Goal: Transaction & Acquisition: Purchase product/service

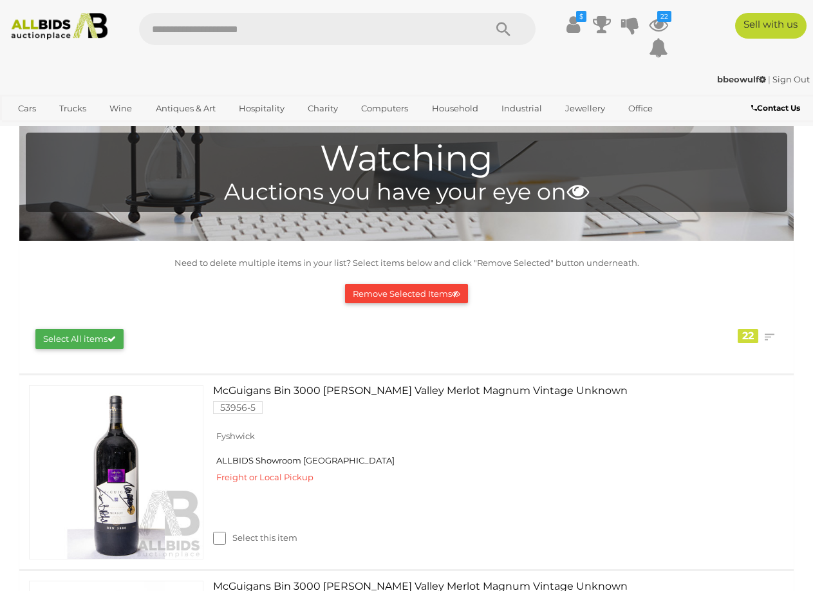
scroll to position [2381, 0]
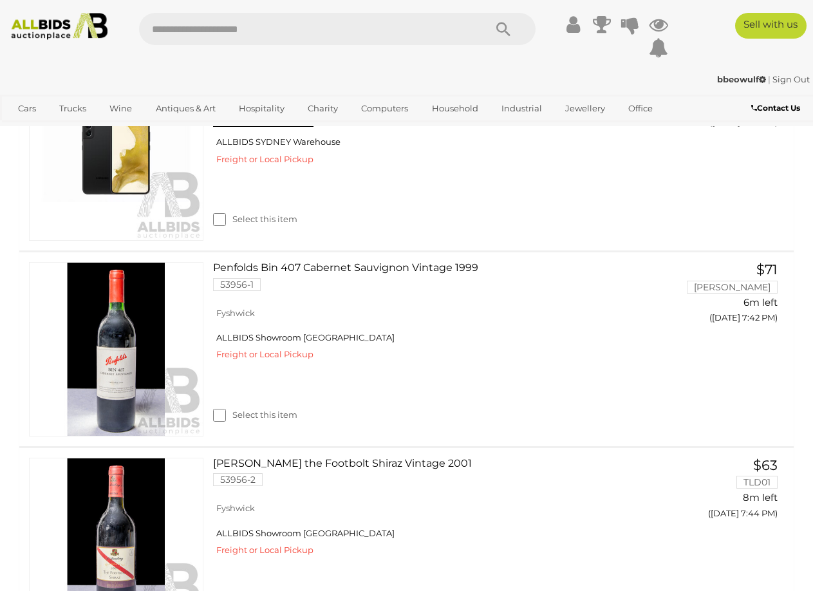
scroll to position [3060, 0]
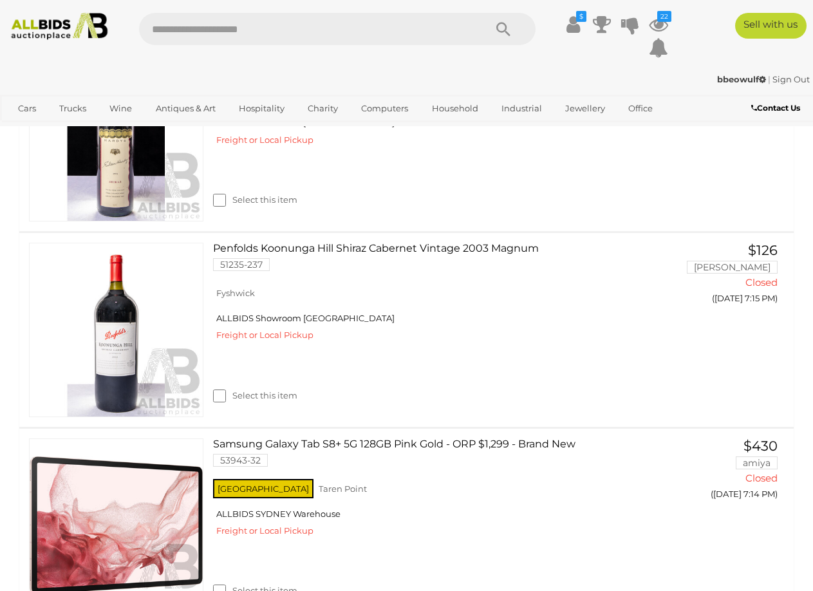
click at [389, 60] on div "$ 22" at bounding box center [406, 39] width 832 height 53
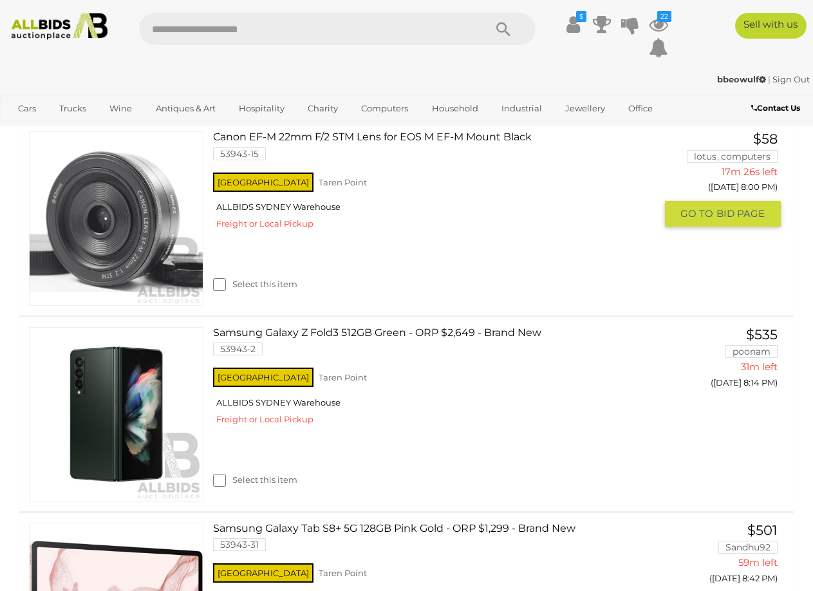
scroll to position [1158, 0]
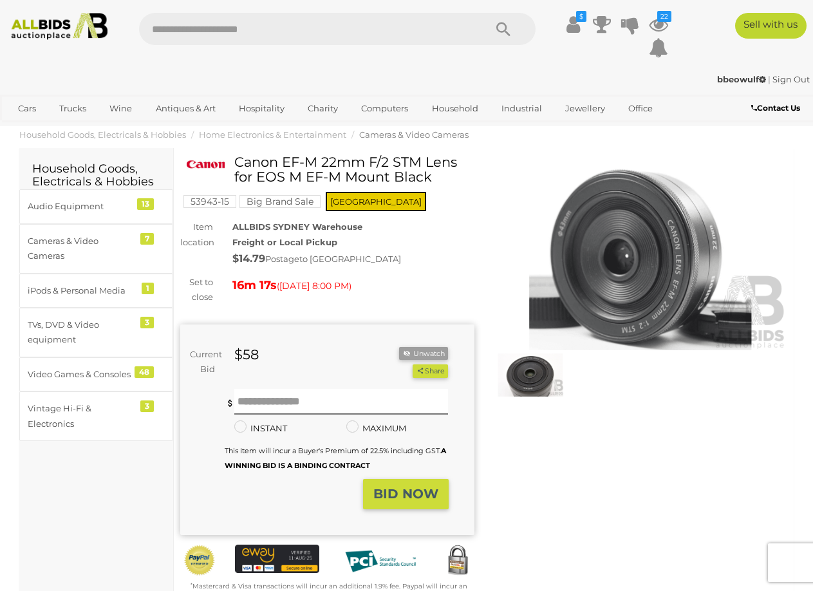
drag, startPoint x: 236, startPoint y: 160, endPoint x: 440, endPoint y: 162, distance: 203.4
click at [440, 162] on h1 "Canon EF-M 22mm F/2 STM Lens for EOS M EF-M Mount Black" at bounding box center [329, 169] width 284 height 30
copy h1 "Canon EF-M 22mm F/2 STM"
click at [691, 479] on div "Winning Outbid Warranty Charity" at bounding box center [484, 389] width 626 height 470
click at [544, 379] on img at bounding box center [530, 374] width 67 height 43
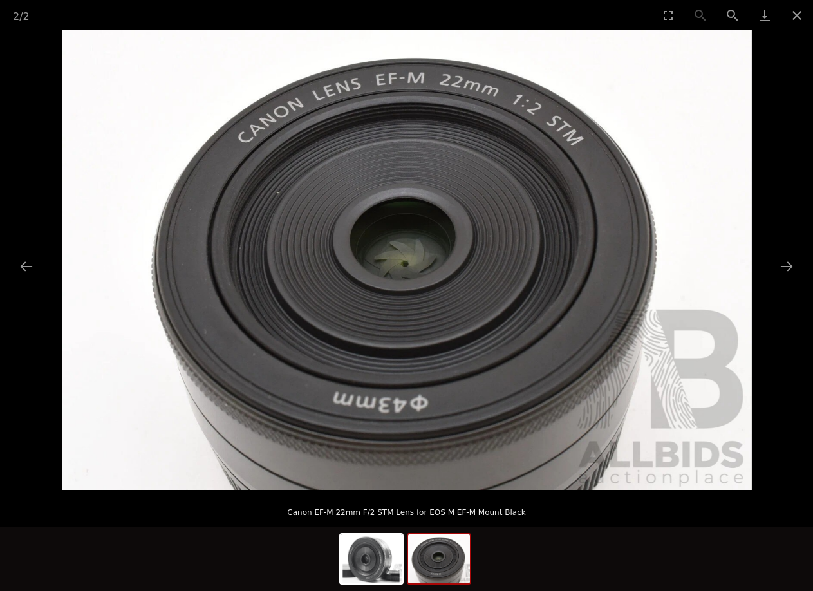
click at [443, 577] on img at bounding box center [439, 558] width 62 height 49
click at [444, 562] on img at bounding box center [439, 558] width 62 height 49
click at [380, 550] on img at bounding box center [371, 558] width 62 height 49
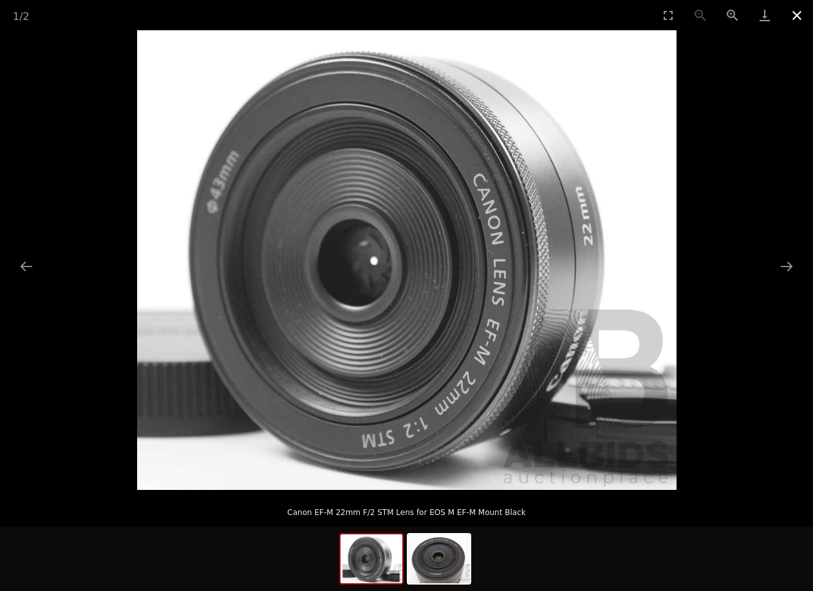
click at [793, 11] on button "Close gallery" at bounding box center [797, 15] width 32 height 30
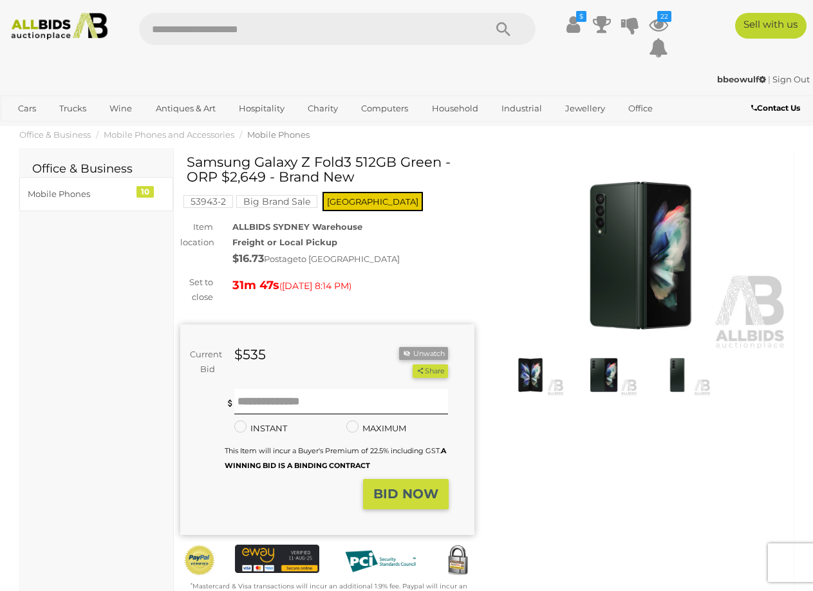
drag, startPoint x: 369, startPoint y: 160, endPoint x: 187, endPoint y: 167, distance: 182.9
click at [187, 167] on h1 "Samsung Galaxy Z Fold3 512GB Green - ORP $2,649 - Brand New" at bounding box center [329, 169] width 284 height 30
click at [600, 378] on img at bounding box center [603, 374] width 67 height 43
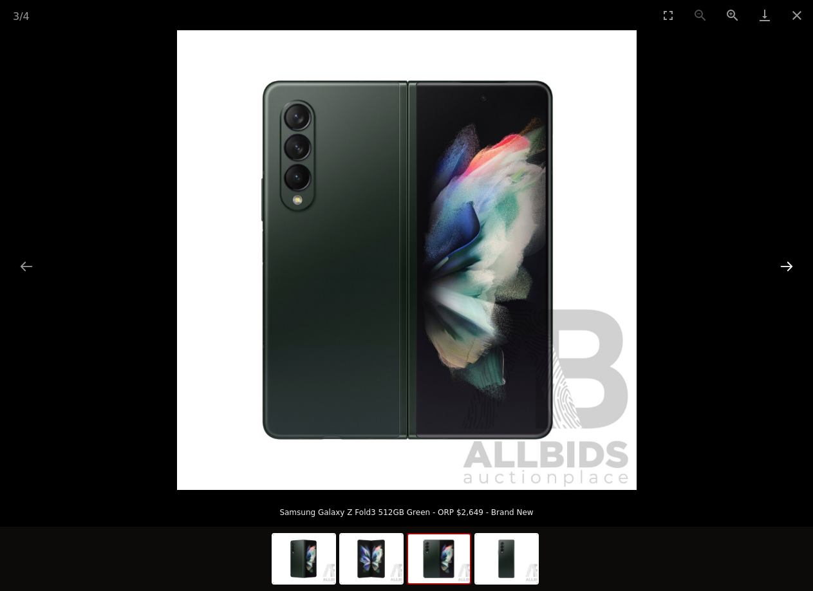
click at [791, 262] on button "Next slide" at bounding box center [786, 266] width 27 height 25
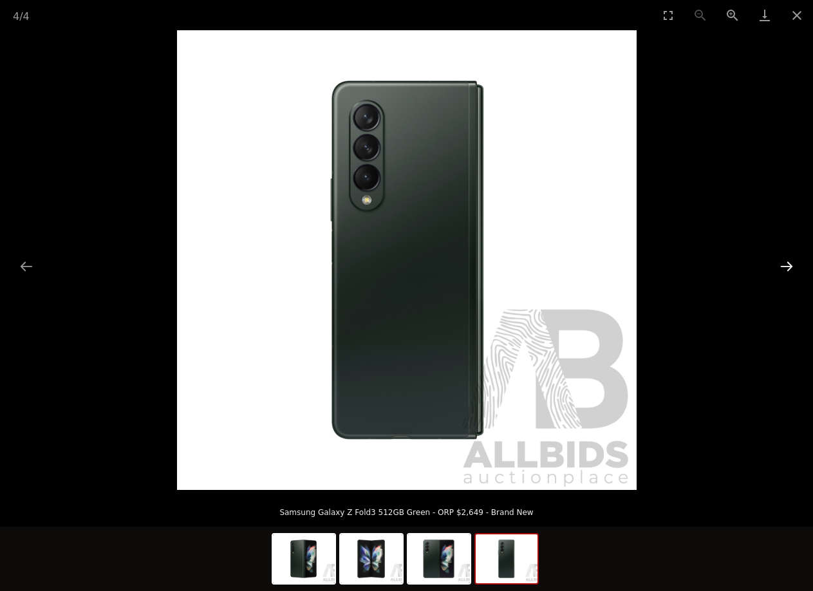
click at [791, 262] on button "Next slide" at bounding box center [786, 266] width 27 height 25
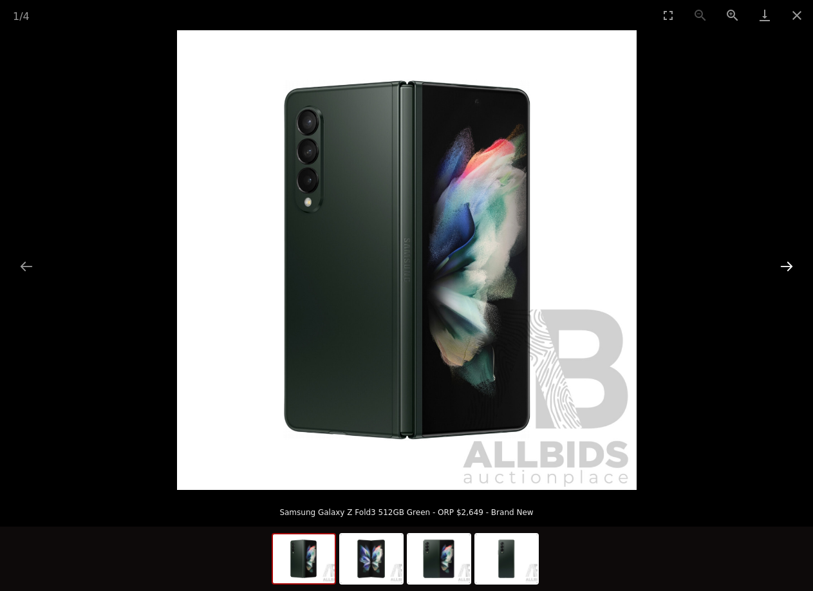
click at [791, 262] on button "Next slide" at bounding box center [786, 266] width 27 height 25
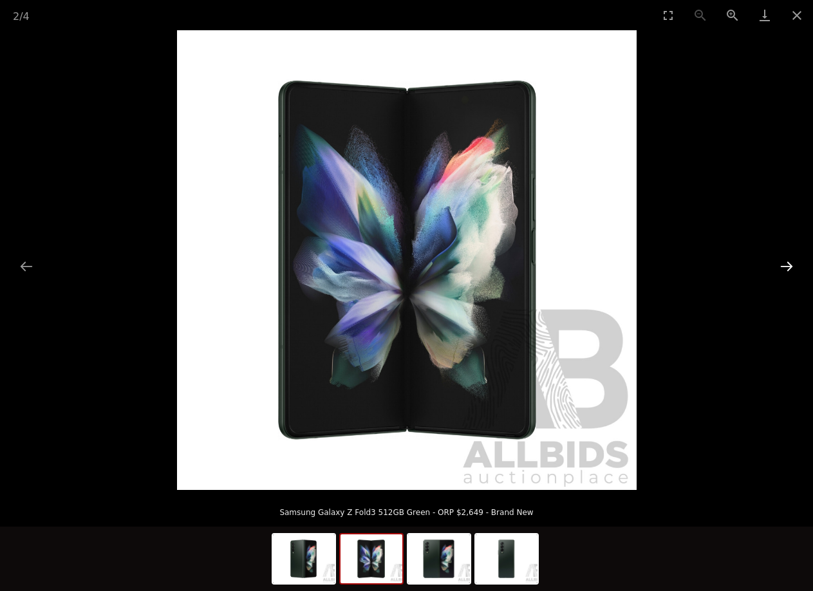
click at [790, 263] on button "Next slide" at bounding box center [786, 266] width 27 height 25
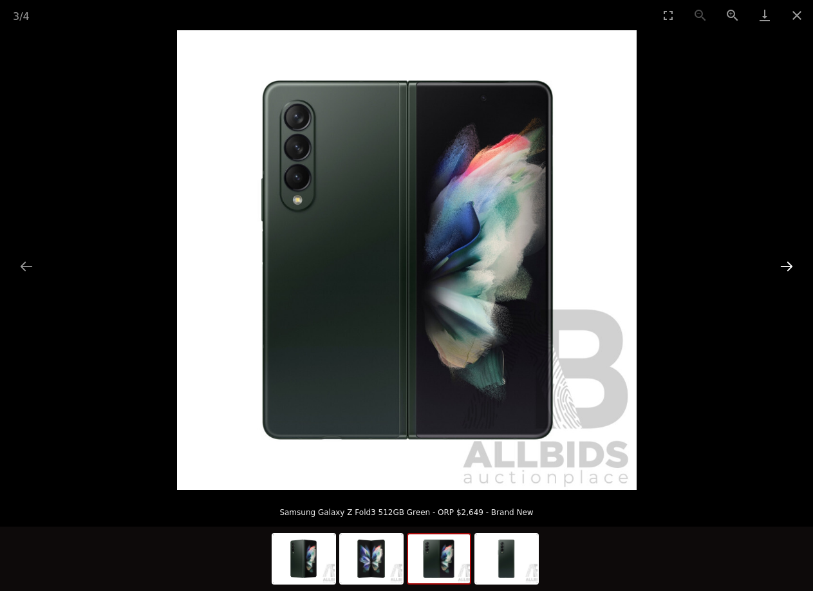
click at [790, 264] on button "Next slide" at bounding box center [786, 266] width 27 height 25
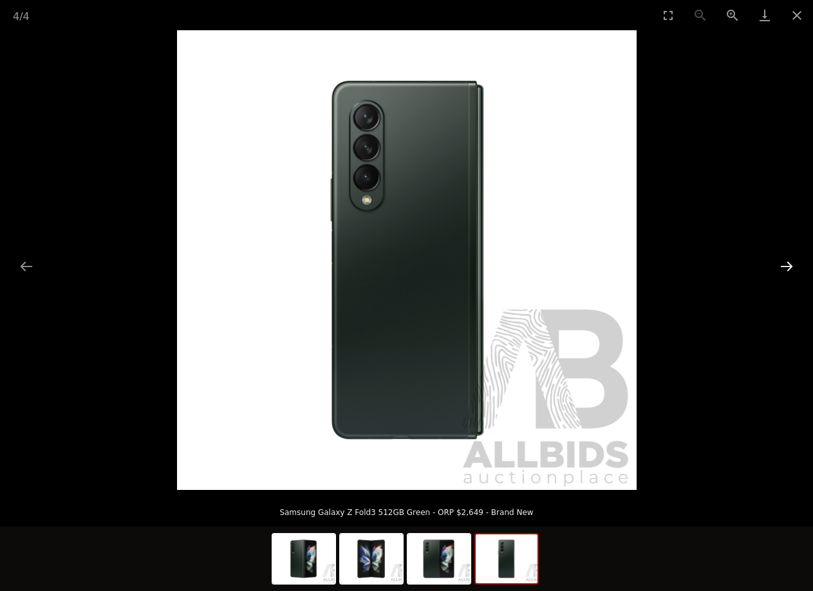
click at [790, 264] on button "Next slide" at bounding box center [786, 266] width 27 height 25
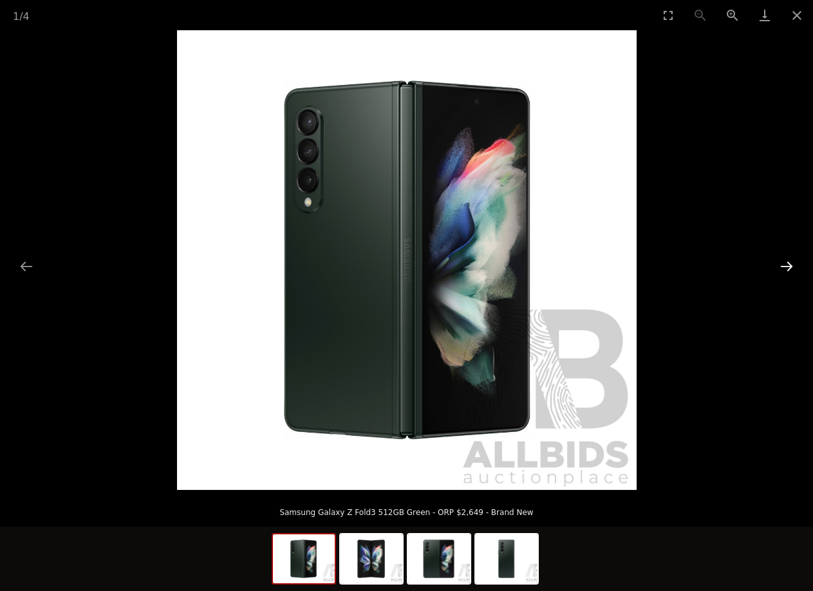
click at [790, 264] on button "Next slide" at bounding box center [786, 266] width 27 height 25
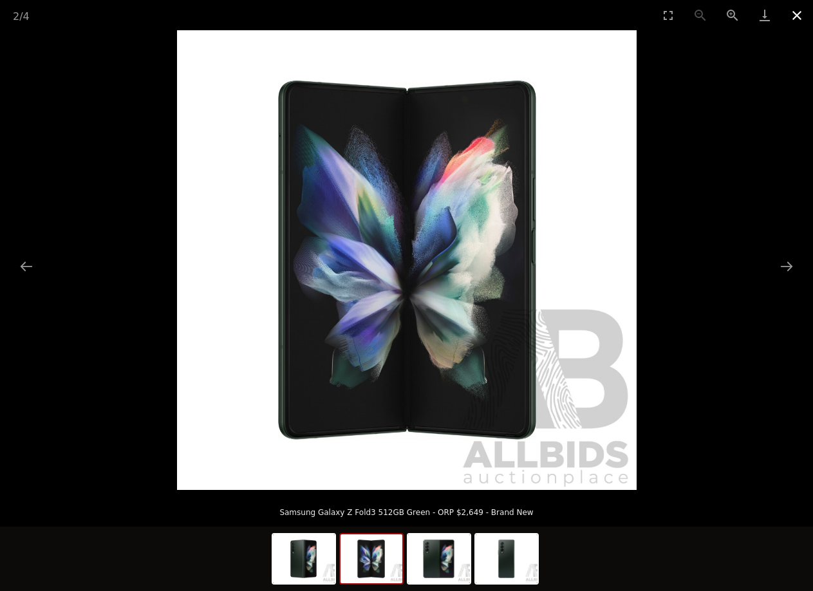
click at [803, 13] on button "Close gallery" at bounding box center [797, 15] width 32 height 30
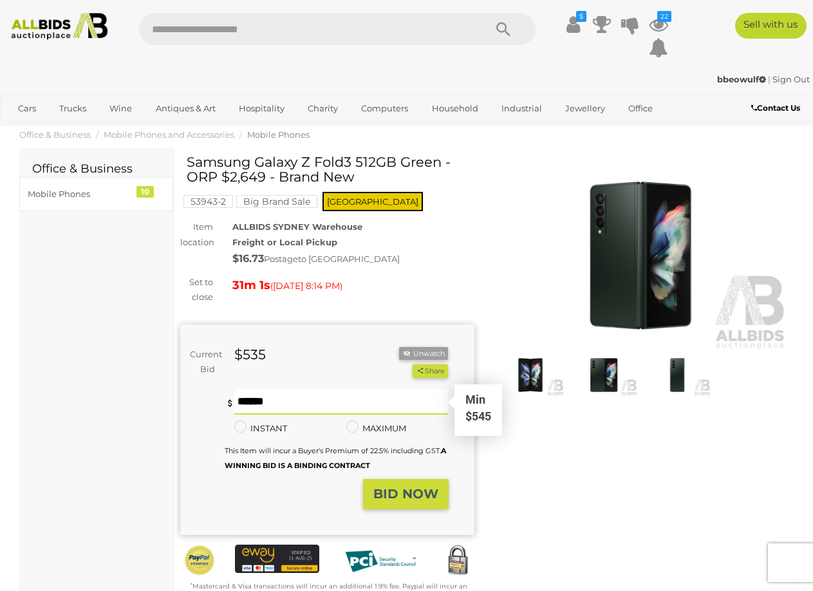
click at [312, 407] on input "text" at bounding box center [341, 402] width 214 height 26
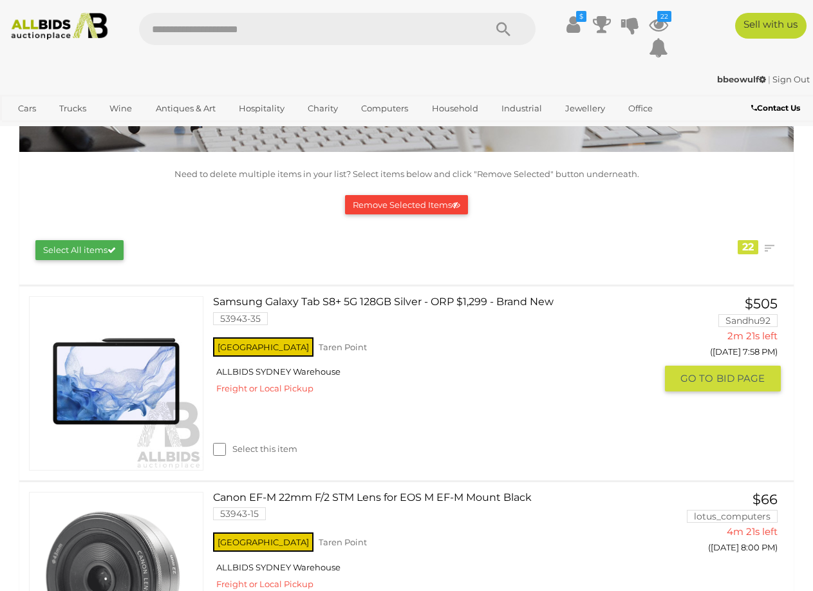
scroll to position [54, 0]
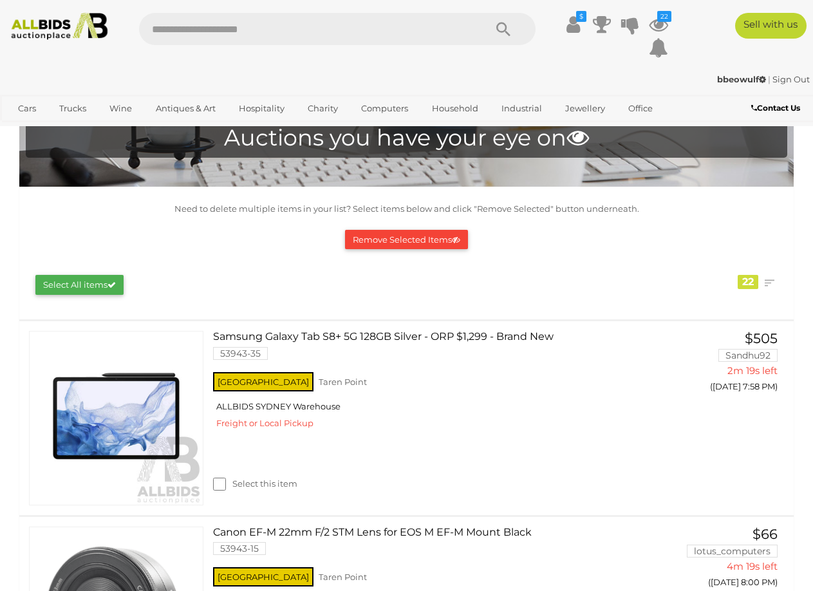
click at [384, 241] on button "Remove Selected Items" at bounding box center [406, 240] width 123 height 20
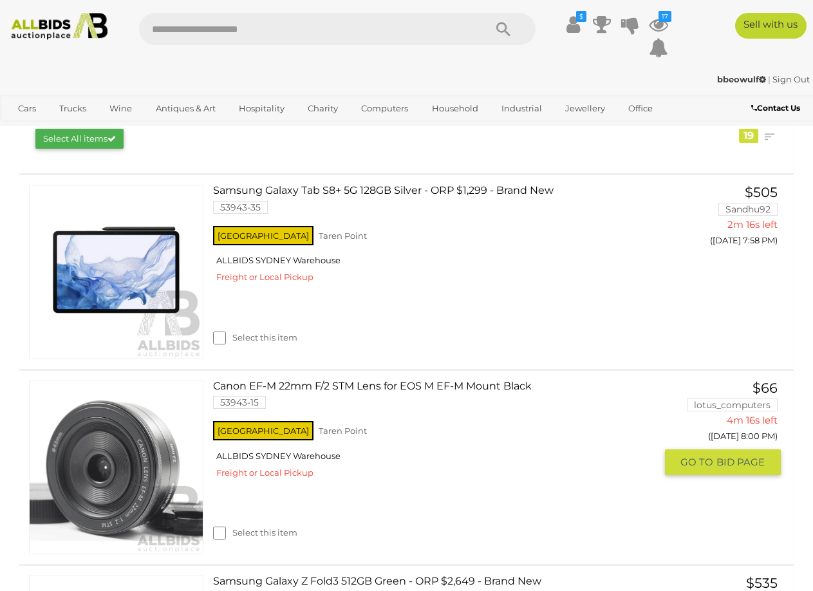
scroll to position [0, 0]
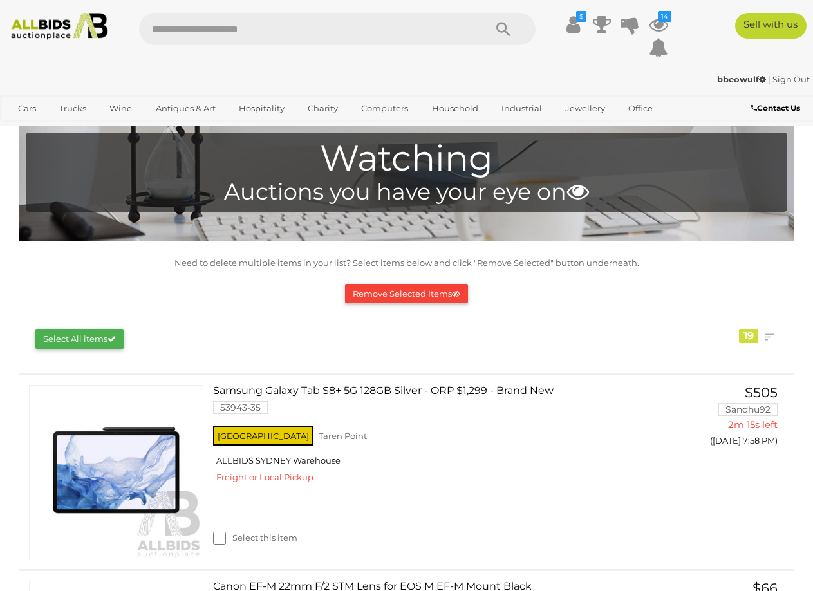
click at [397, 300] on button "Remove Selected Items" at bounding box center [406, 294] width 123 height 20
click at [404, 292] on button "Remove Selected Items" at bounding box center [406, 294] width 123 height 20
click at [376, 293] on button "Remove Selected Items" at bounding box center [406, 294] width 123 height 20
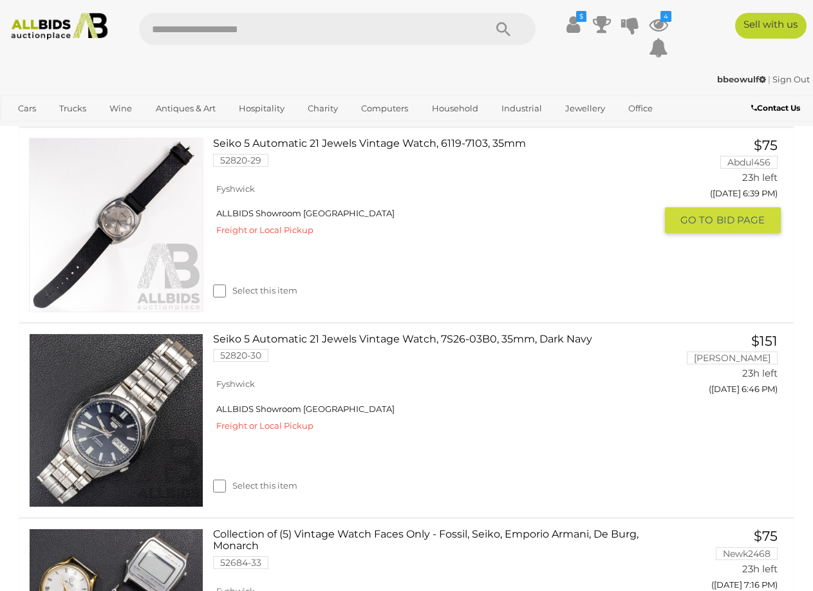
scroll to position [257, 0]
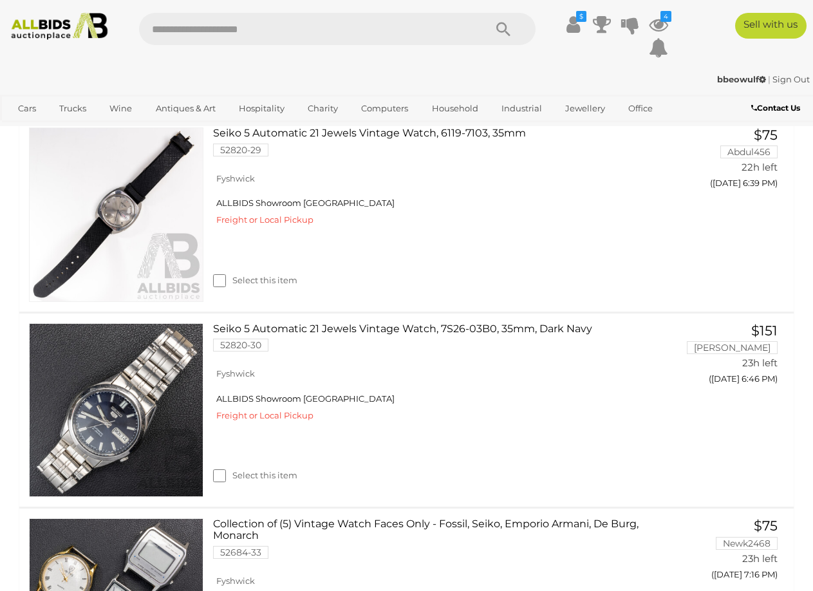
click at [721, 79] on strong "bbeowulf" at bounding box center [741, 79] width 49 height 10
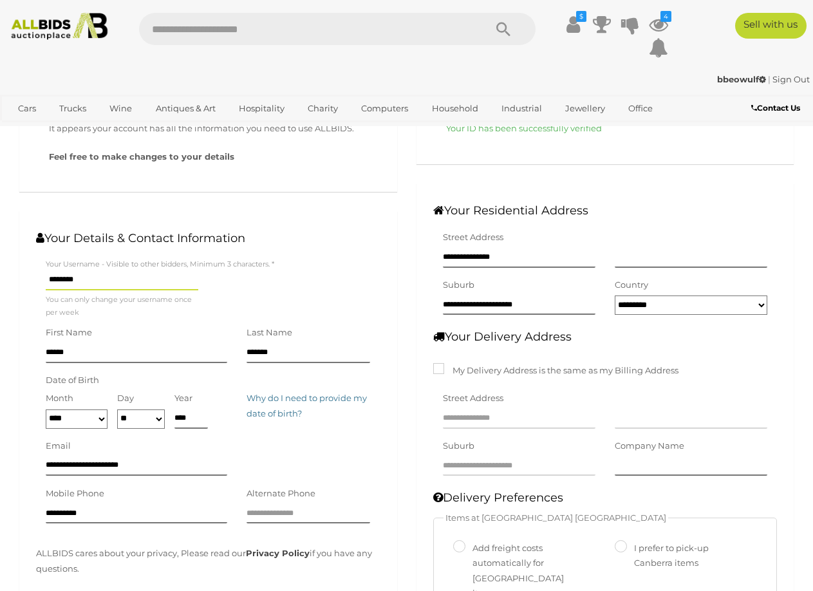
scroll to position [193, 0]
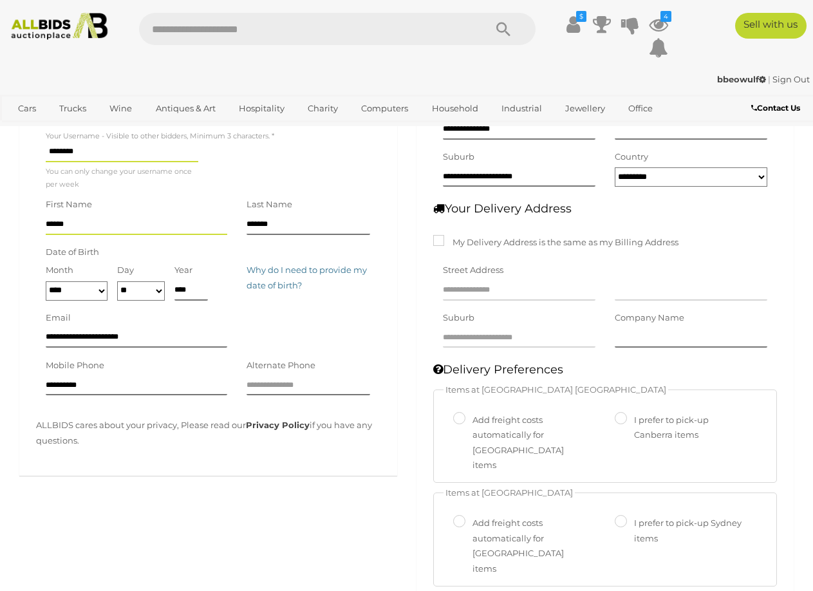
click at [62, 231] on input "******" at bounding box center [136, 225] width 181 height 19
type input "*******"
drag, startPoint x: 245, startPoint y: 320, endPoint x: 275, endPoint y: 322, distance: 29.7
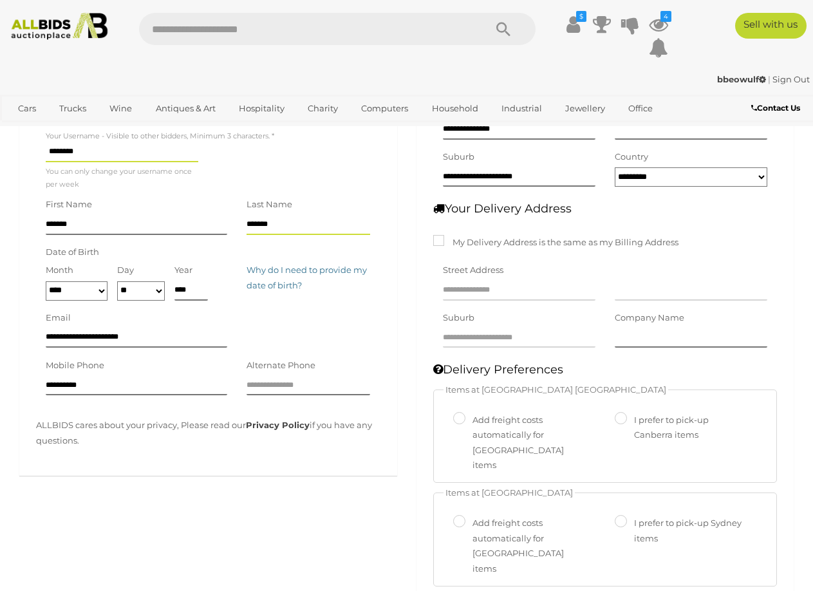
click at [245, 320] on div "**********" at bounding box center [208, 334] width 364 height 48
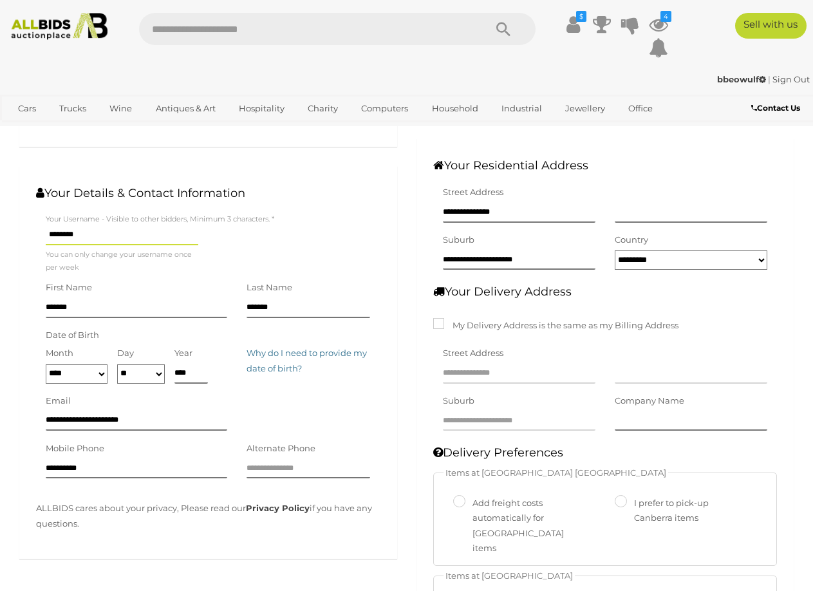
scroll to position [0, 0]
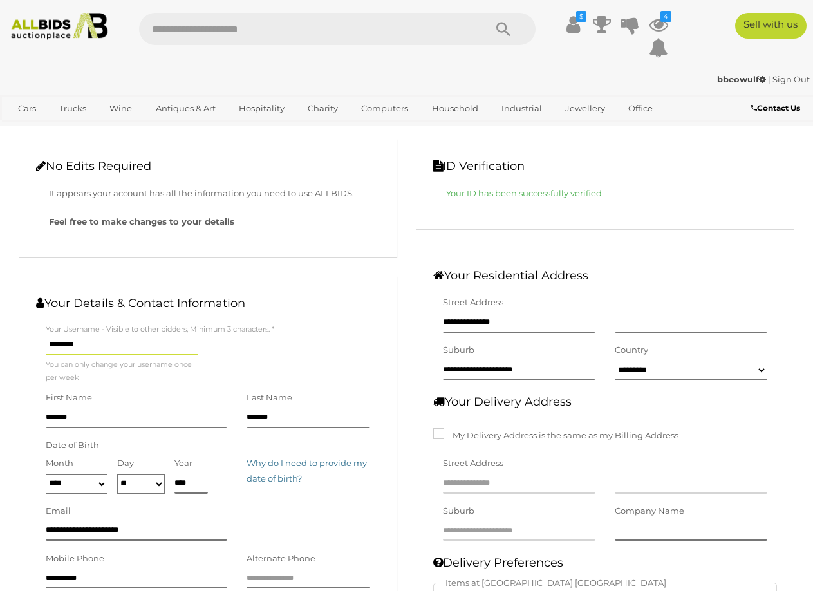
click at [482, 313] on div "**********" at bounding box center [519, 313] width 153 height 37
click at [482, 324] on input "**********" at bounding box center [519, 322] width 153 height 19
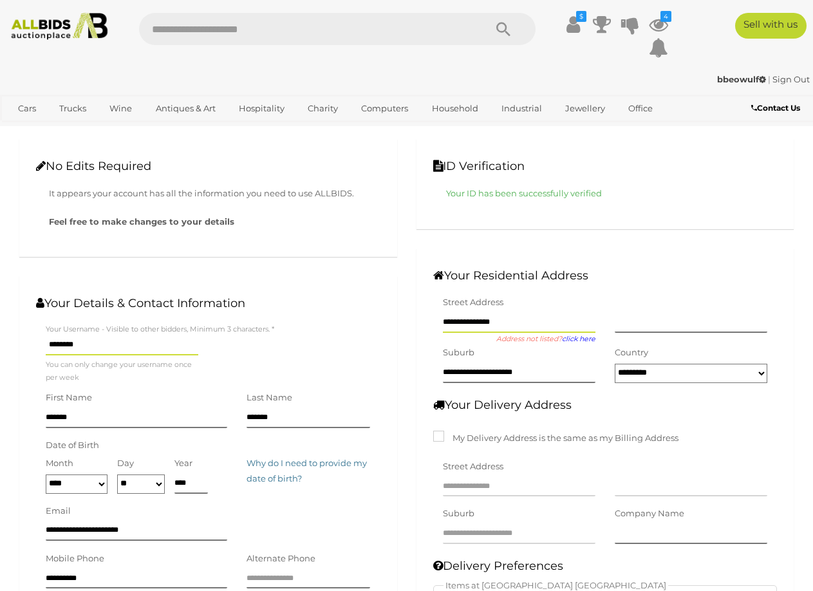
click at [482, 324] on input "**********" at bounding box center [519, 322] width 153 height 19
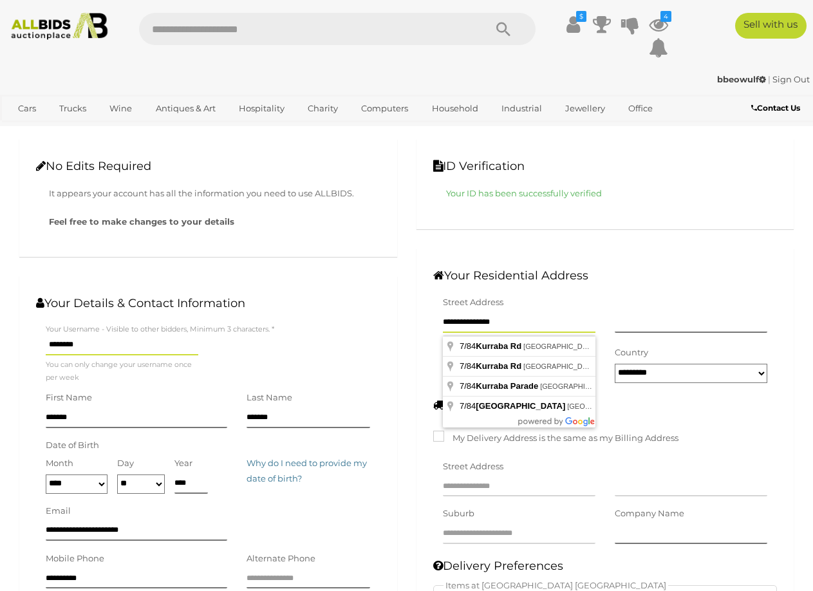
click at [482, 324] on input "**********" at bounding box center [519, 322] width 153 height 19
type input "*"
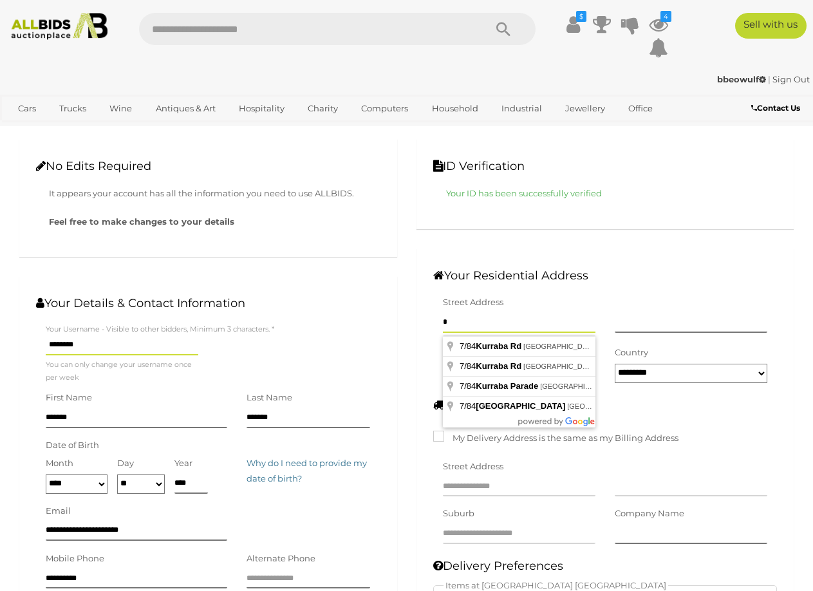
type input "*"
type input "**"
type input "*"
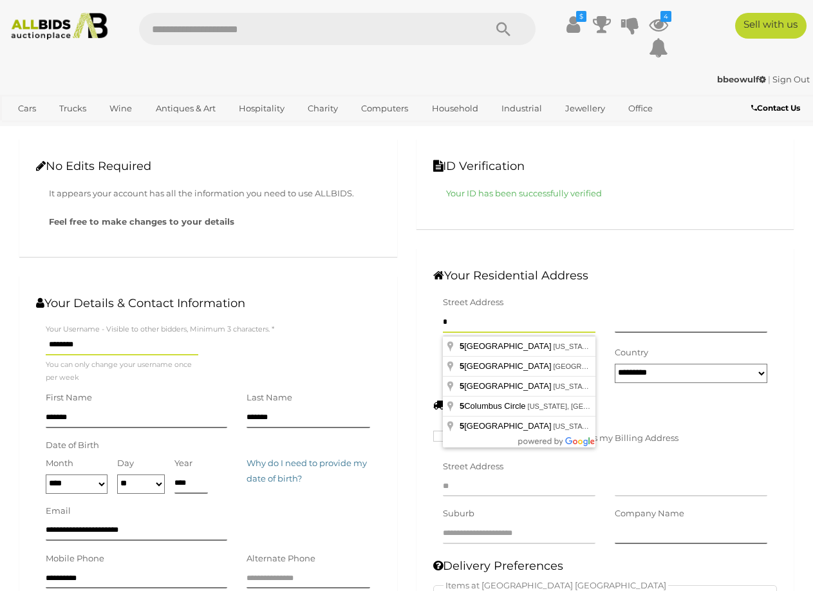
type input "*"
type input "**"
type input "***"
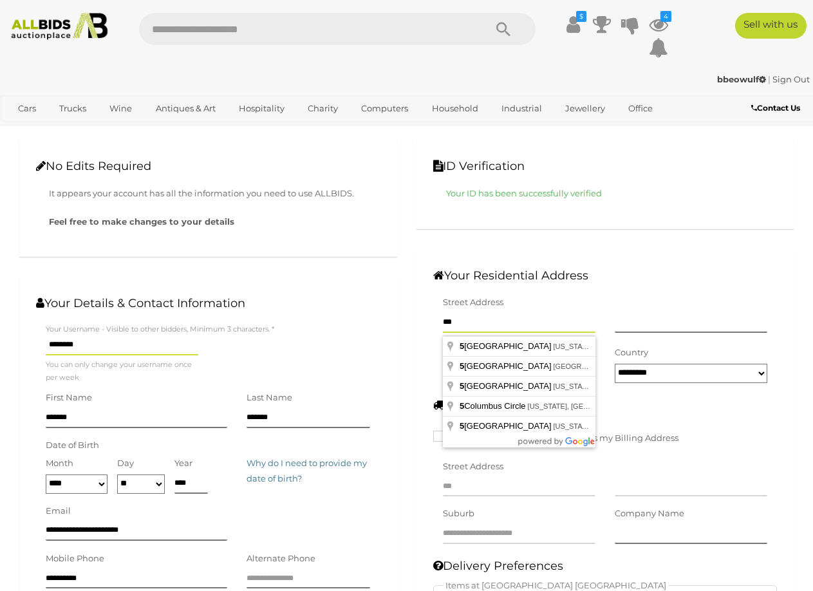
type input "****"
type input "******"
type input "*******"
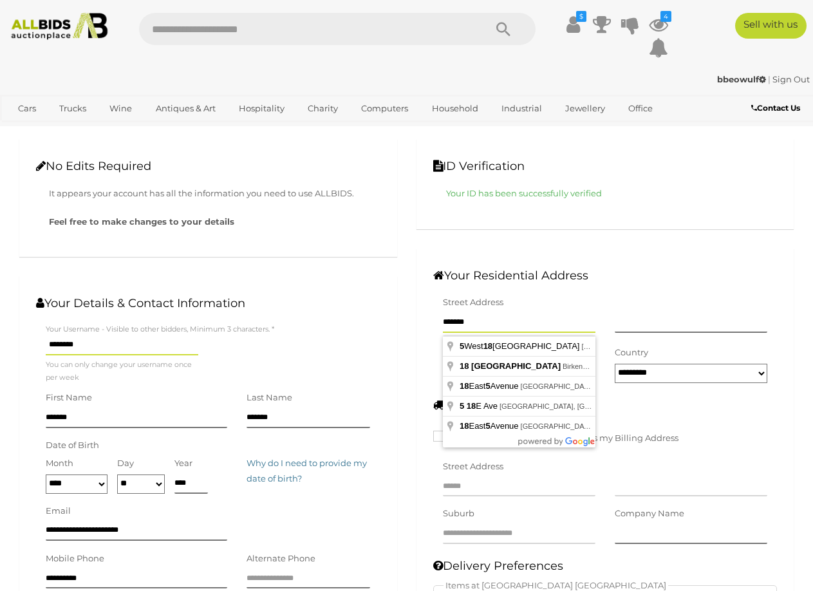
type input "*******"
type input "********"
type input "*********"
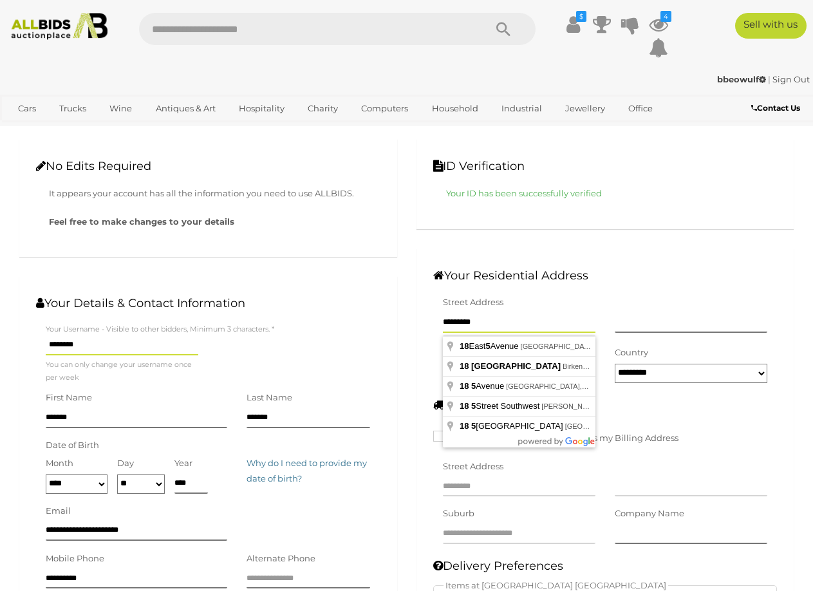
type input "**********"
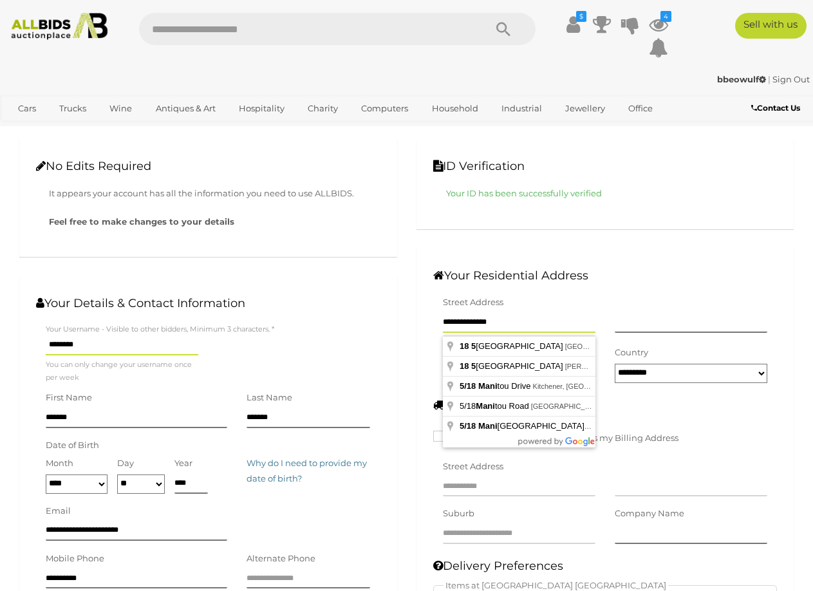
type input "**********"
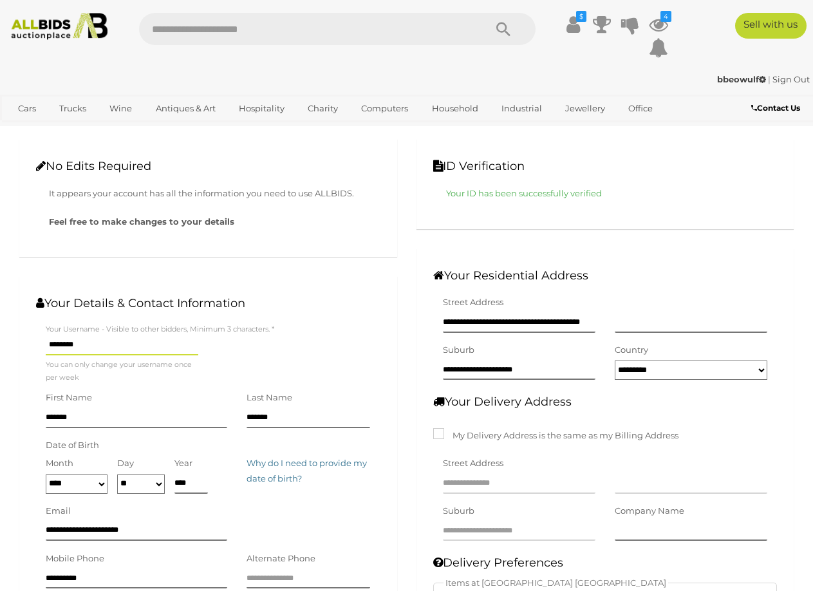
type input "**********"
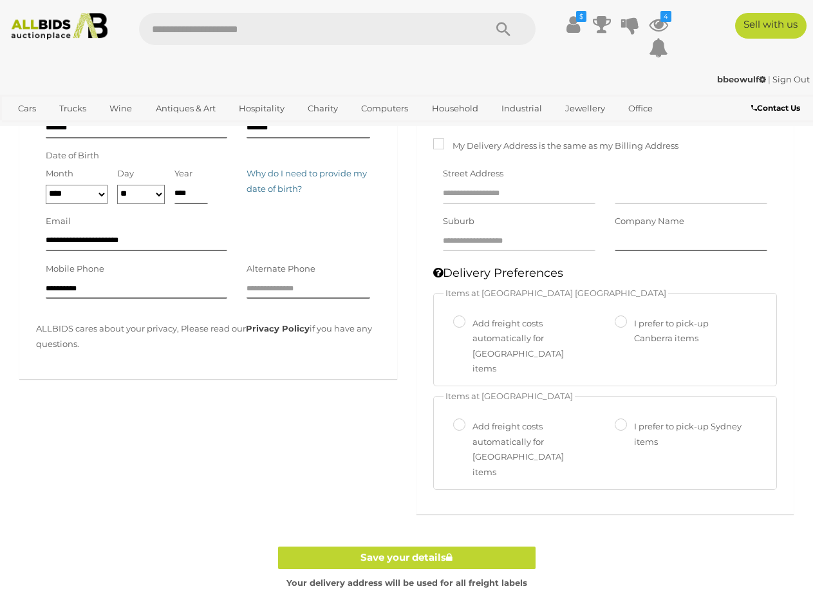
scroll to position [322, 0]
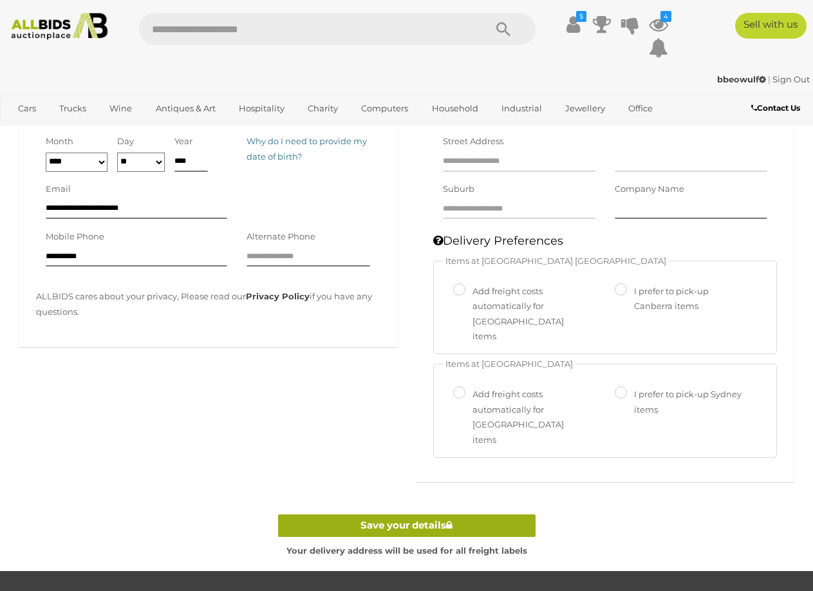
click at [460, 514] on link "Save your details" at bounding box center [406, 525] width 257 height 23
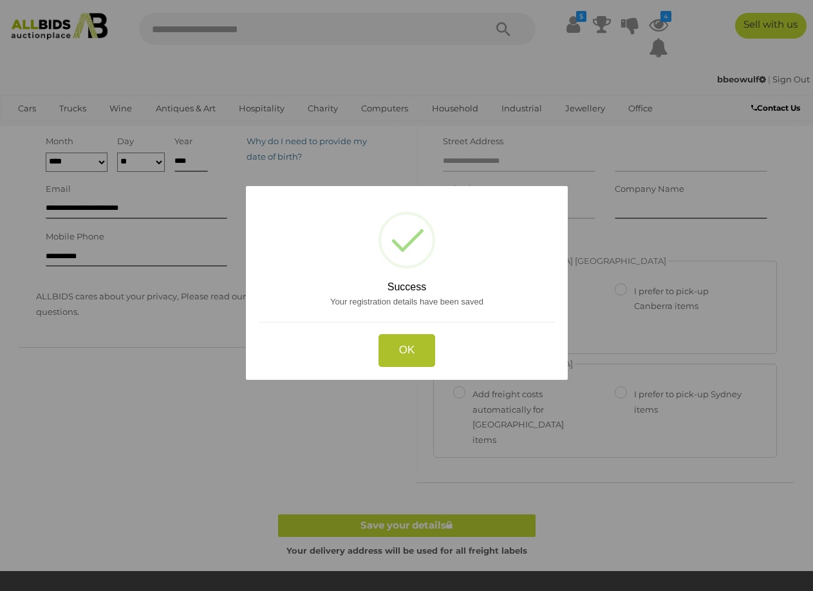
click at [411, 348] on button "OK" at bounding box center [406, 350] width 57 height 33
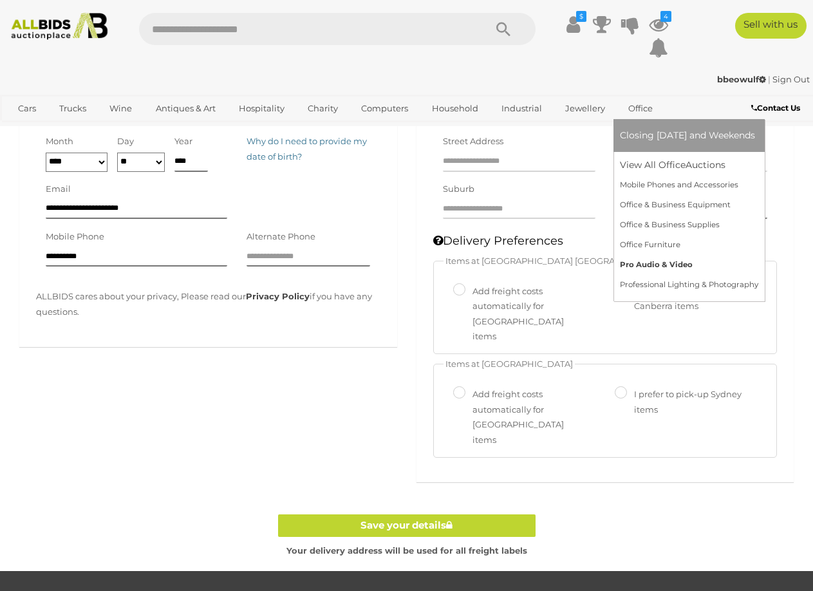
click at [680, 259] on link "Pro Audio & Video" at bounding box center [689, 265] width 138 height 20
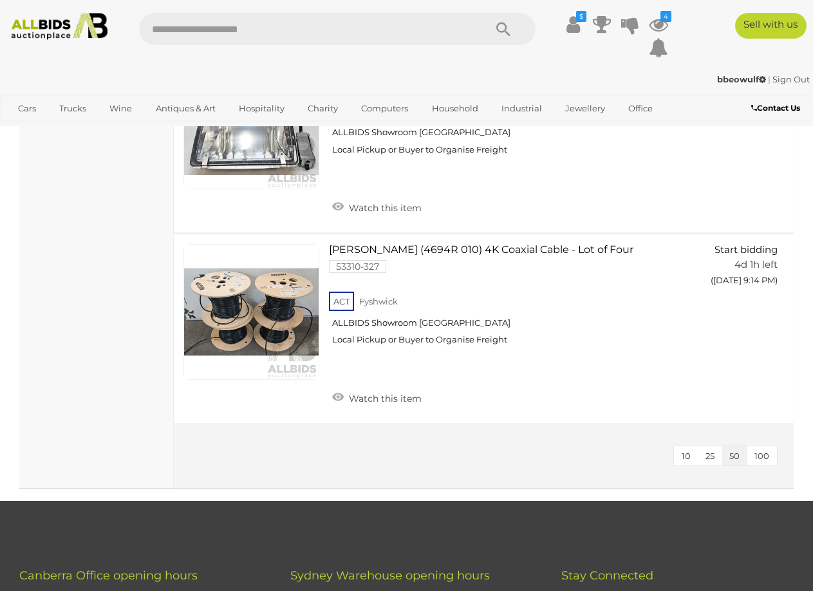
scroll to position [9267, 0]
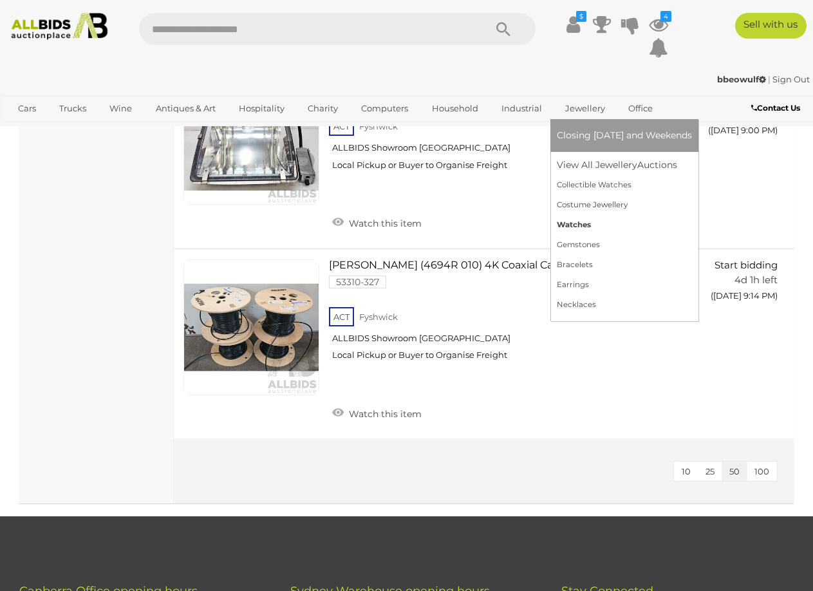
click at [574, 227] on link "Watches" at bounding box center [624, 225] width 135 height 20
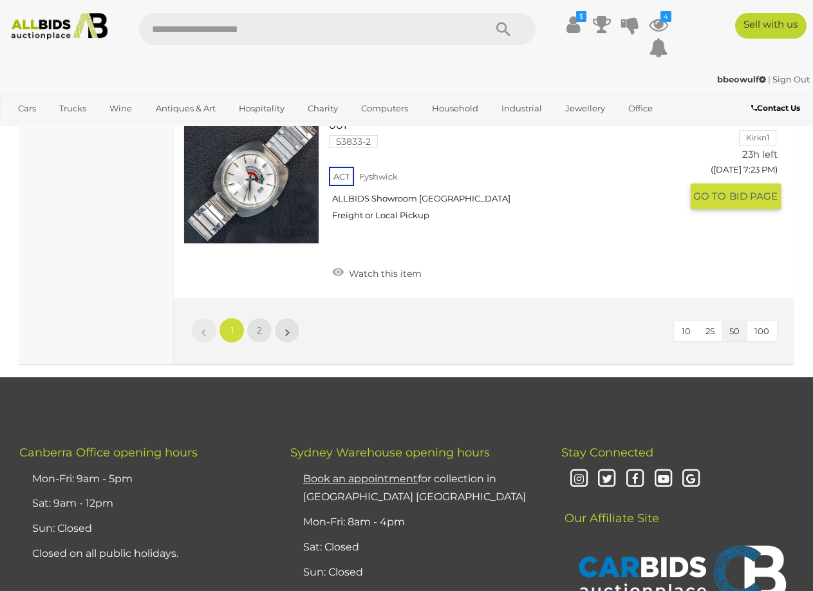
scroll to position [10039, 0]
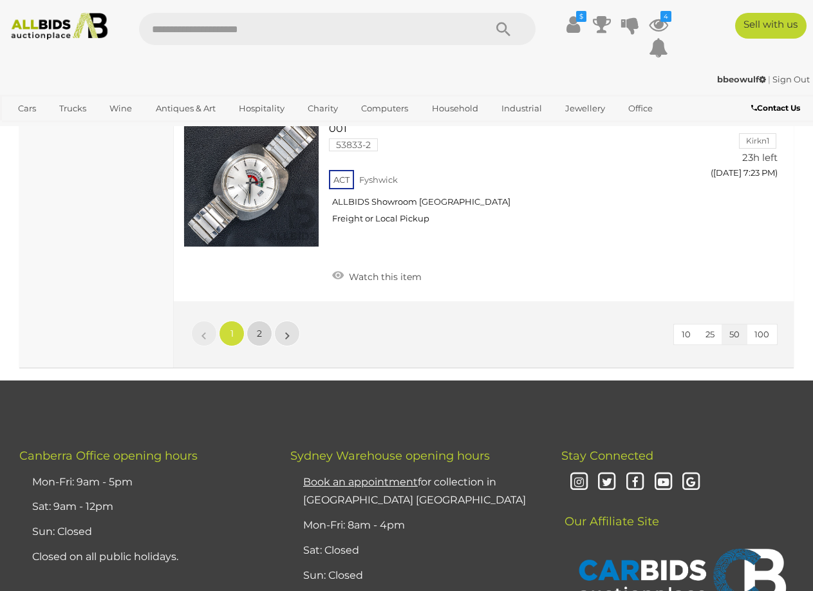
click at [264, 346] on link "2" at bounding box center [259, 333] width 26 height 26
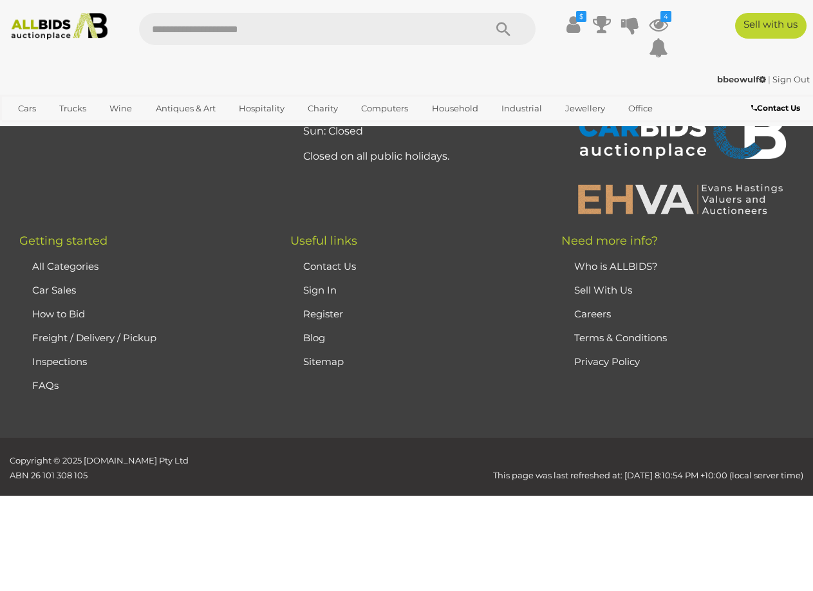
scroll to position [232, 0]
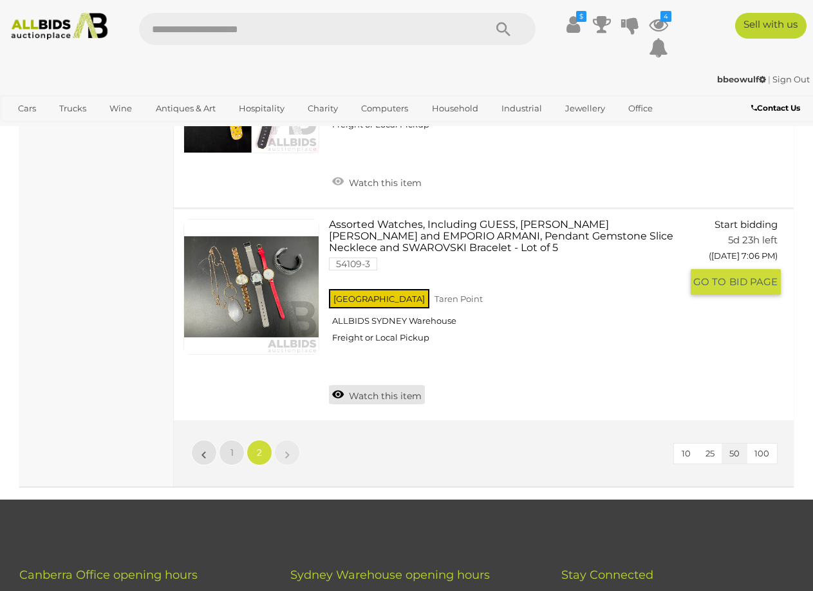
scroll to position [6538, 0]
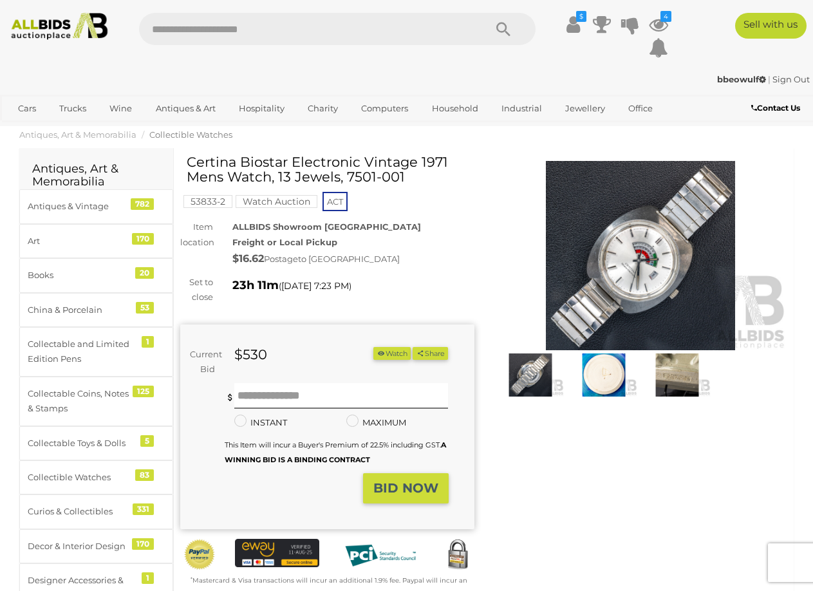
click at [591, 385] on img at bounding box center [603, 374] width 67 height 43
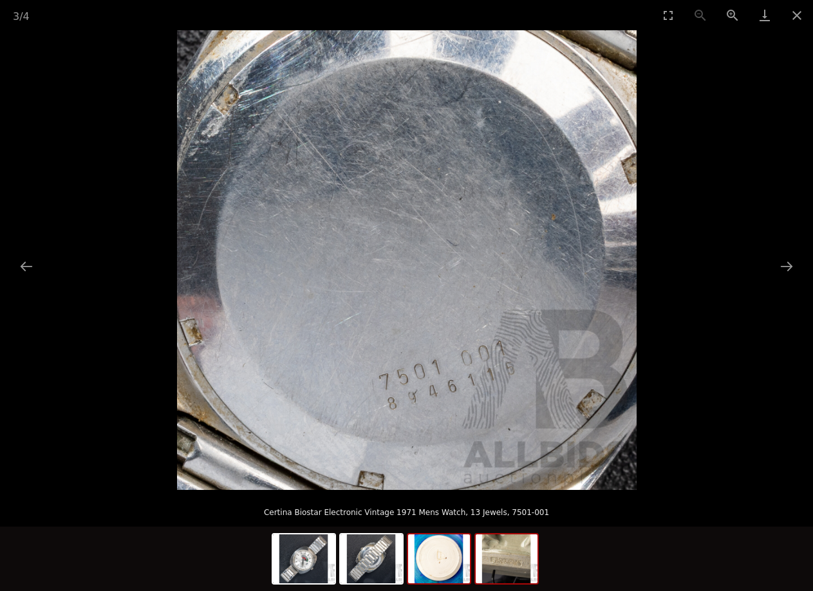
click at [513, 553] on img at bounding box center [507, 558] width 62 height 49
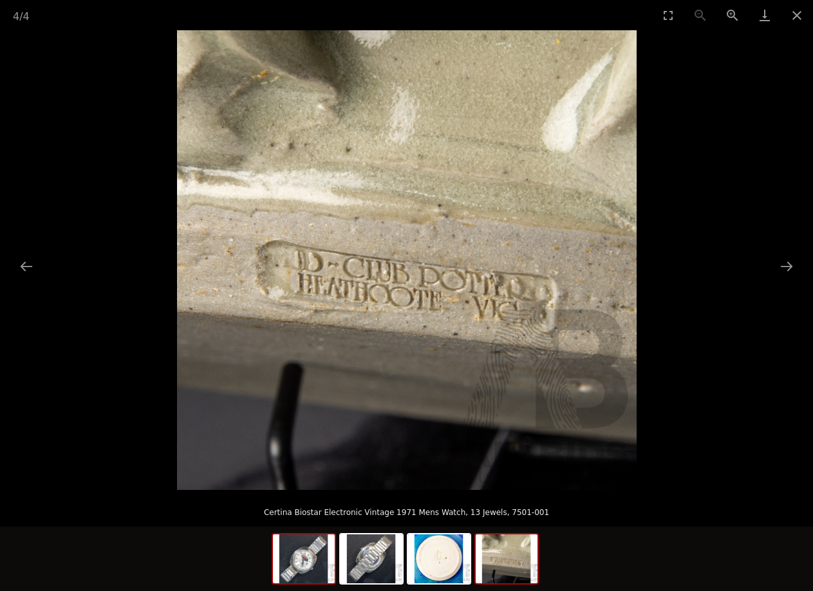
click at [305, 562] on img at bounding box center [304, 558] width 62 height 49
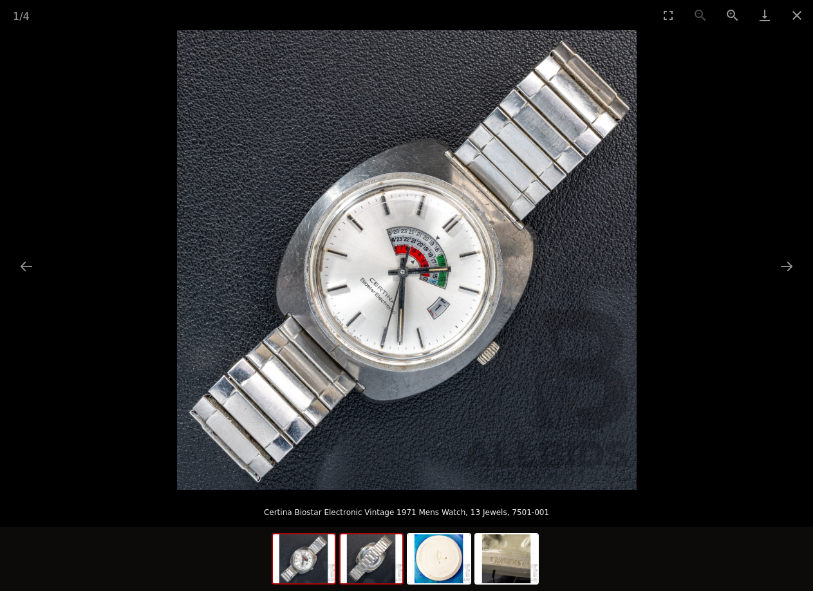
click at [365, 566] on img at bounding box center [371, 558] width 62 height 49
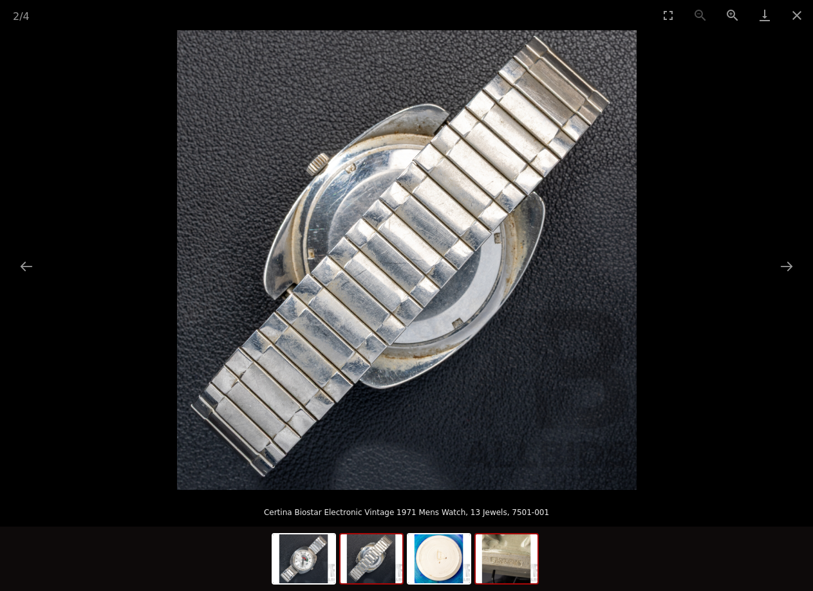
click at [523, 563] on img at bounding box center [507, 558] width 62 height 49
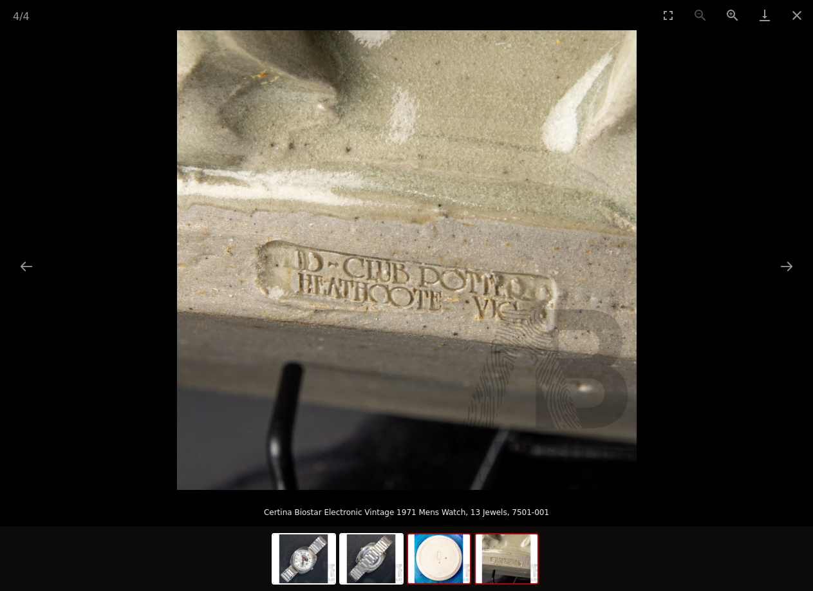
click at [458, 564] on img at bounding box center [439, 558] width 62 height 49
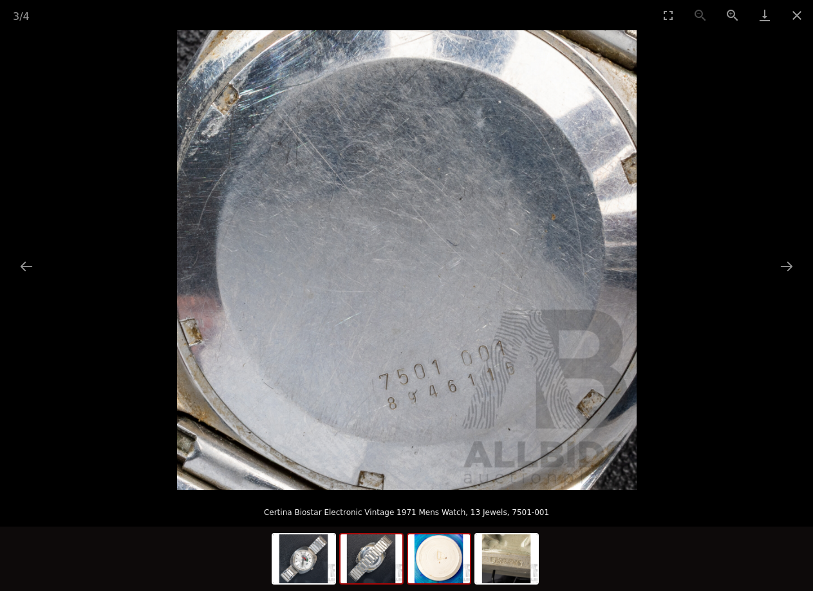
click at [370, 563] on img at bounding box center [371, 558] width 62 height 49
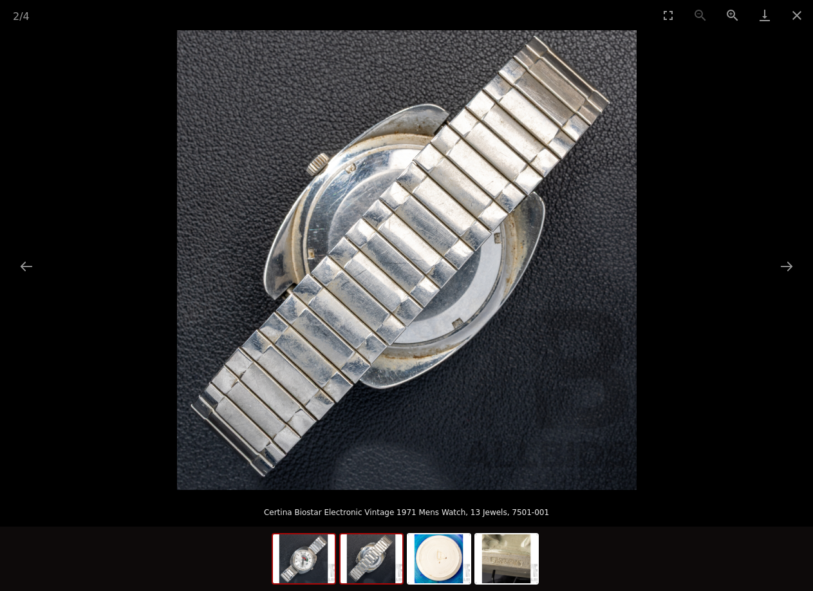
click at [322, 557] on img at bounding box center [304, 558] width 62 height 49
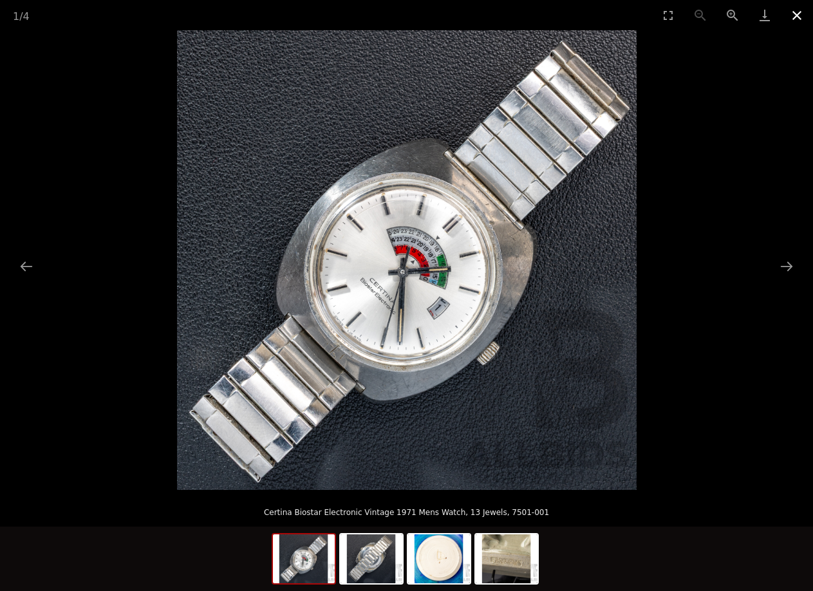
click at [795, 21] on button "Close gallery" at bounding box center [797, 15] width 32 height 30
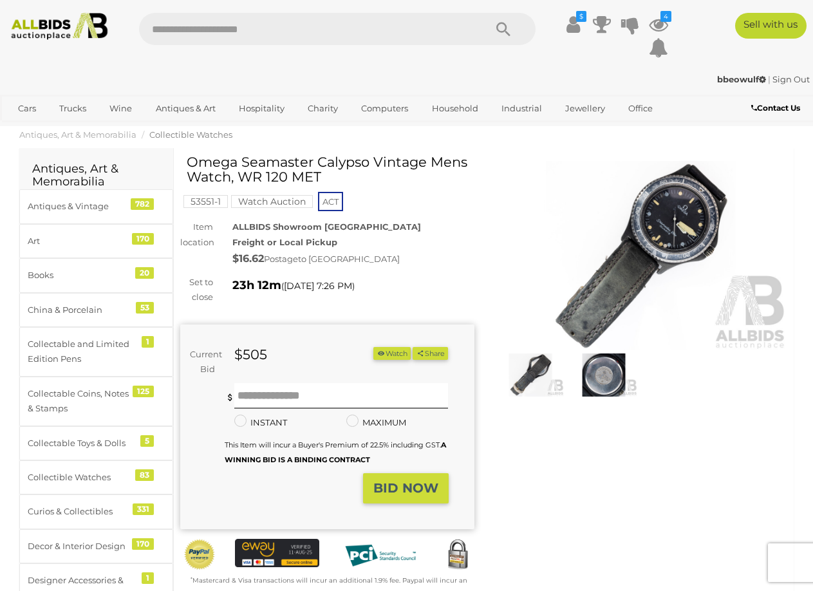
click at [680, 222] on img at bounding box center [641, 255] width 294 height 189
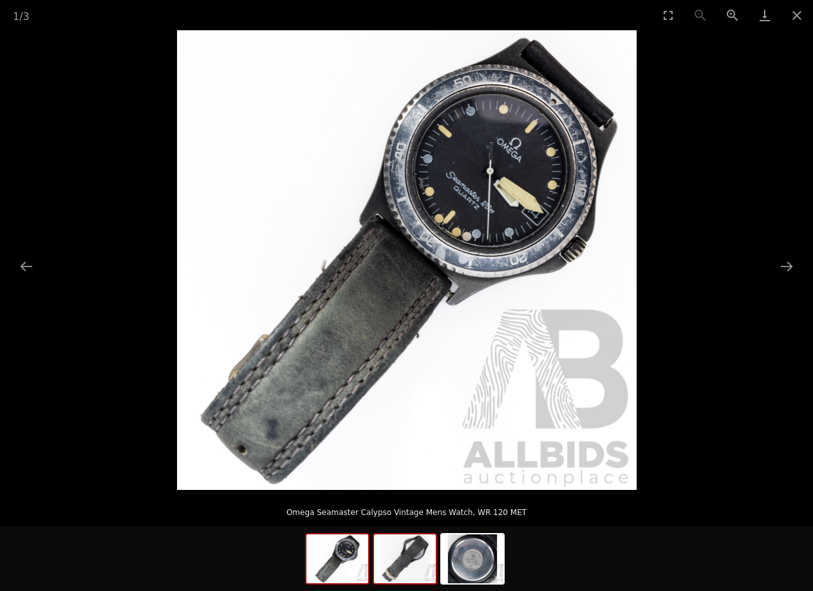
click at [425, 560] on img at bounding box center [405, 558] width 62 height 49
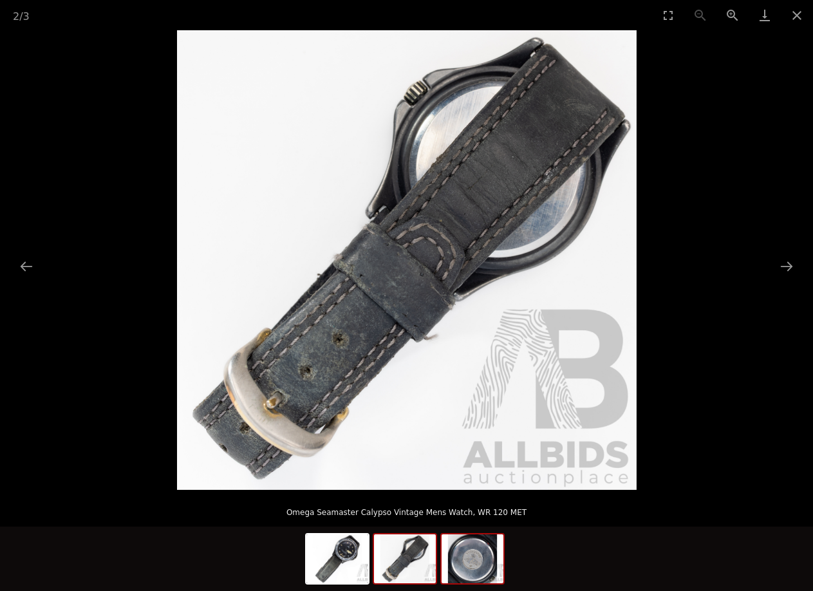
click at [480, 552] on img at bounding box center [472, 558] width 62 height 49
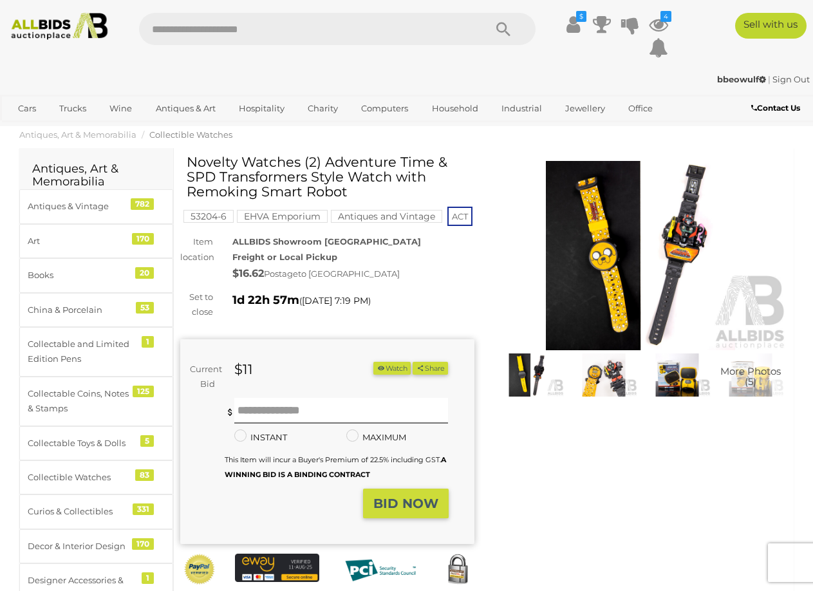
click at [678, 230] on img at bounding box center [641, 255] width 294 height 189
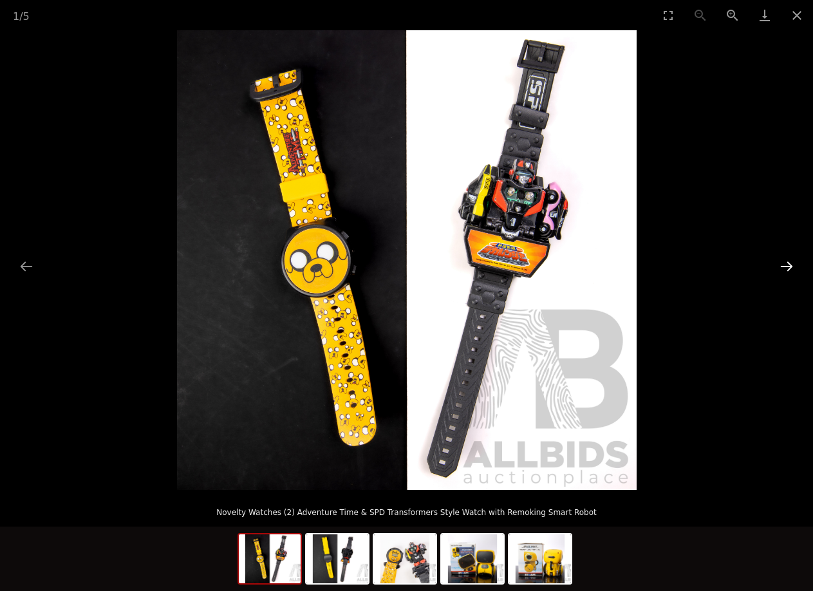
click at [784, 259] on button "Next slide" at bounding box center [786, 266] width 27 height 25
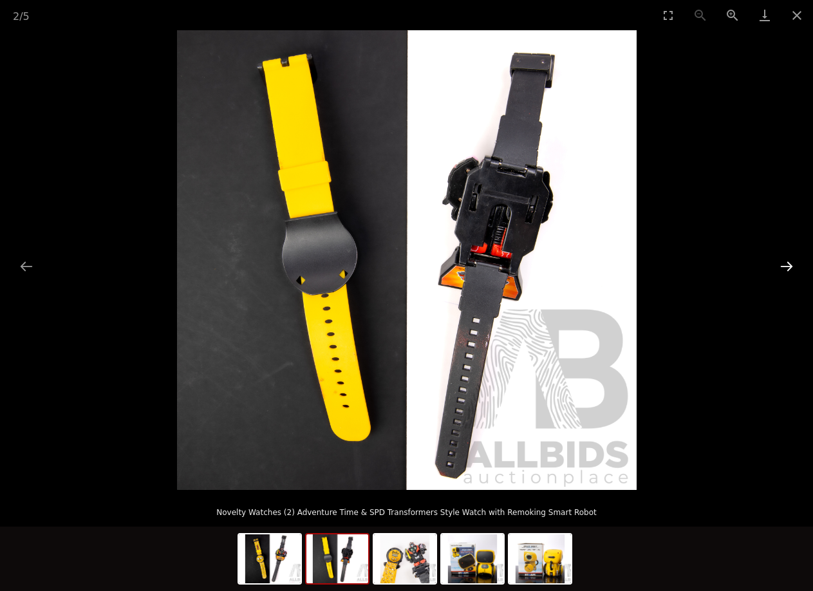
click at [784, 258] on button "Next slide" at bounding box center [786, 266] width 27 height 25
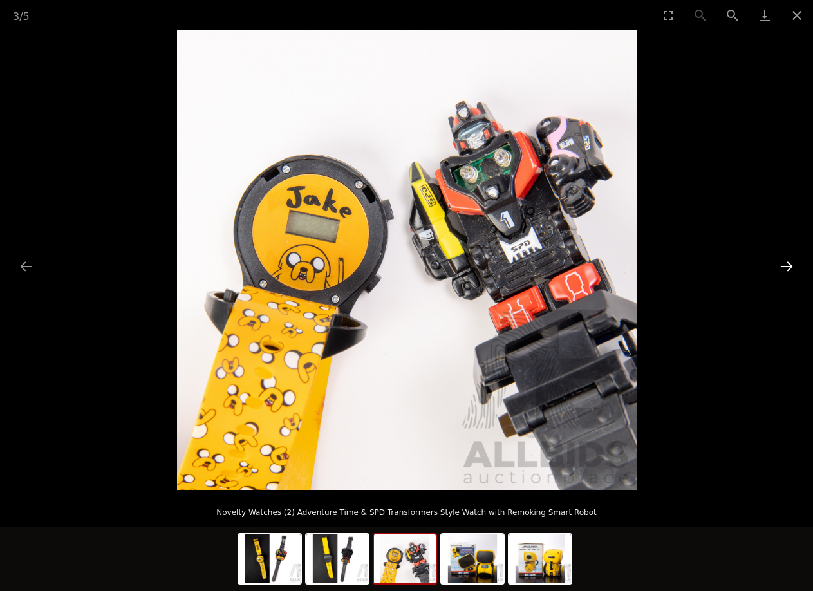
click at [784, 258] on button "Next slide" at bounding box center [786, 266] width 27 height 25
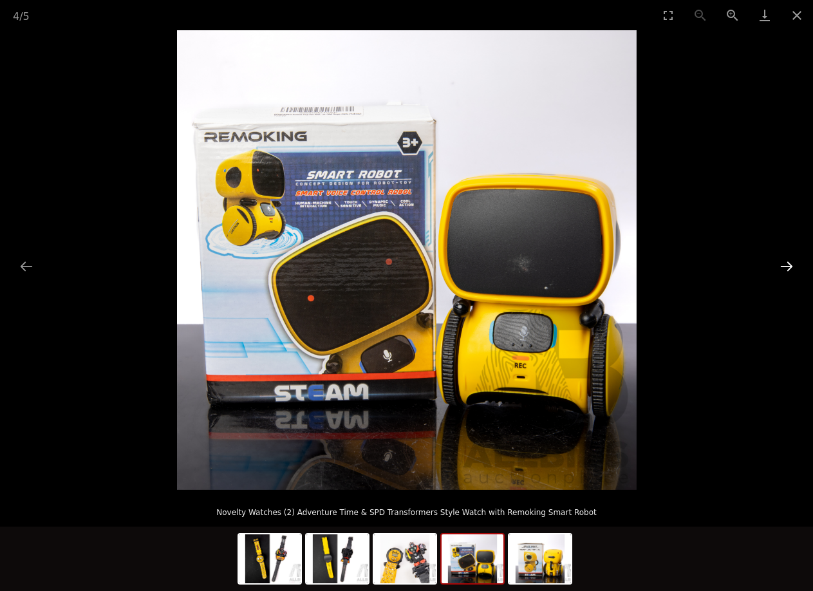
click at [785, 258] on button "Next slide" at bounding box center [786, 266] width 27 height 25
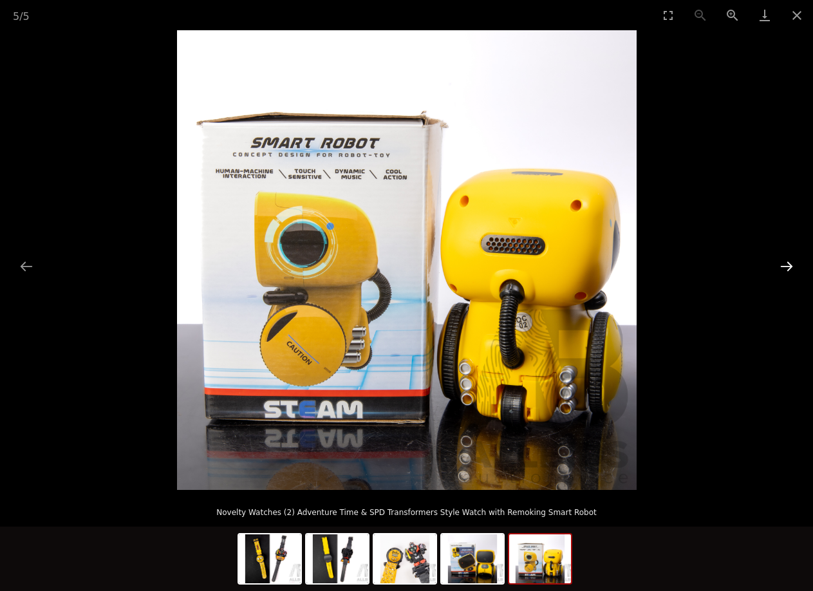
click at [785, 258] on button "Next slide" at bounding box center [786, 266] width 27 height 25
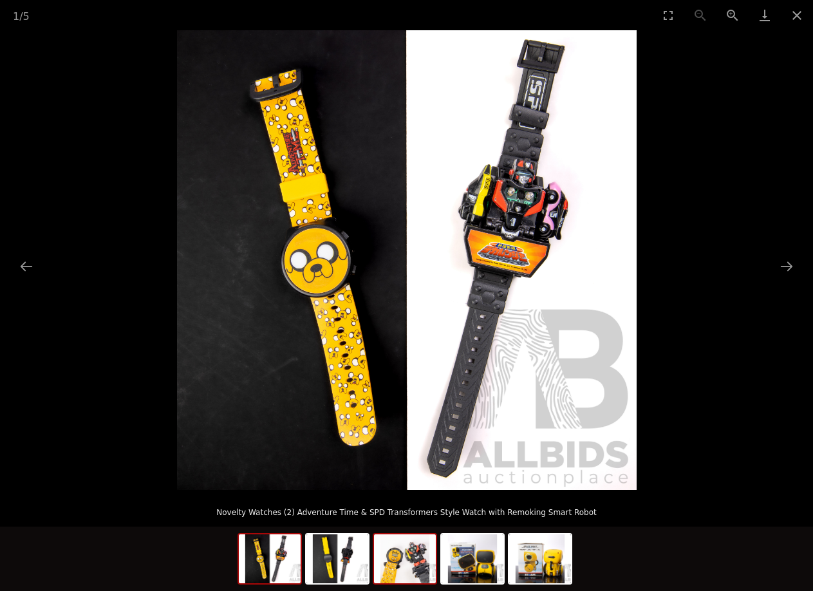
click at [407, 573] on img at bounding box center [405, 558] width 62 height 49
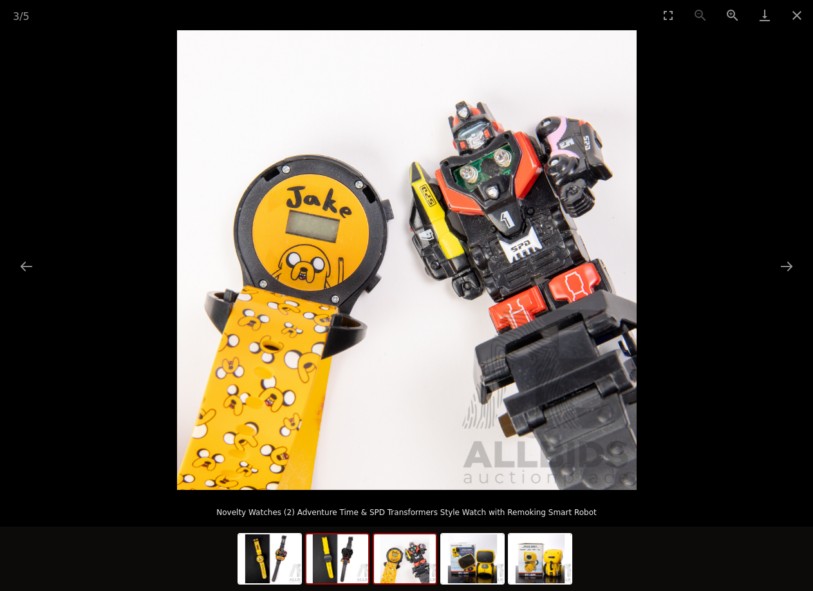
click at [349, 567] on img at bounding box center [337, 558] width 62 height 49
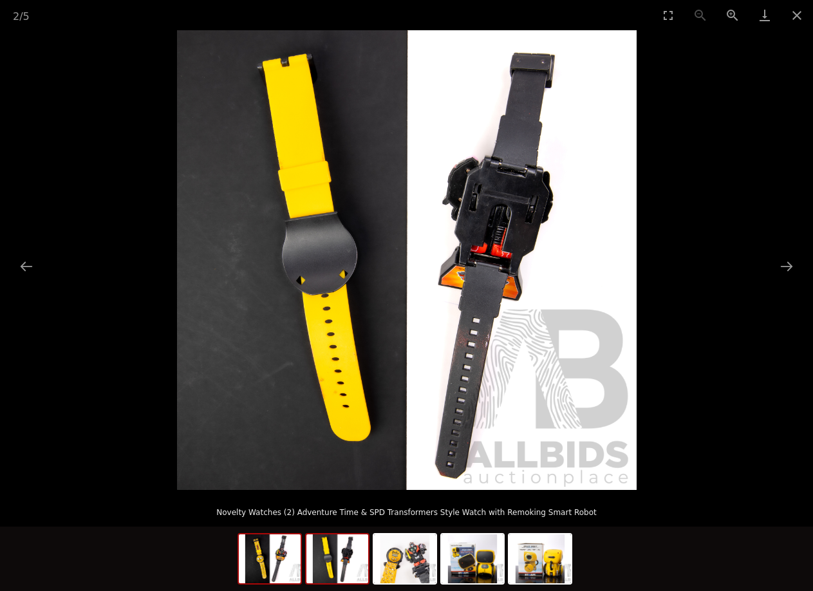
click at [276, 565] on img at bounding box center [270, 558] width 62 height 49
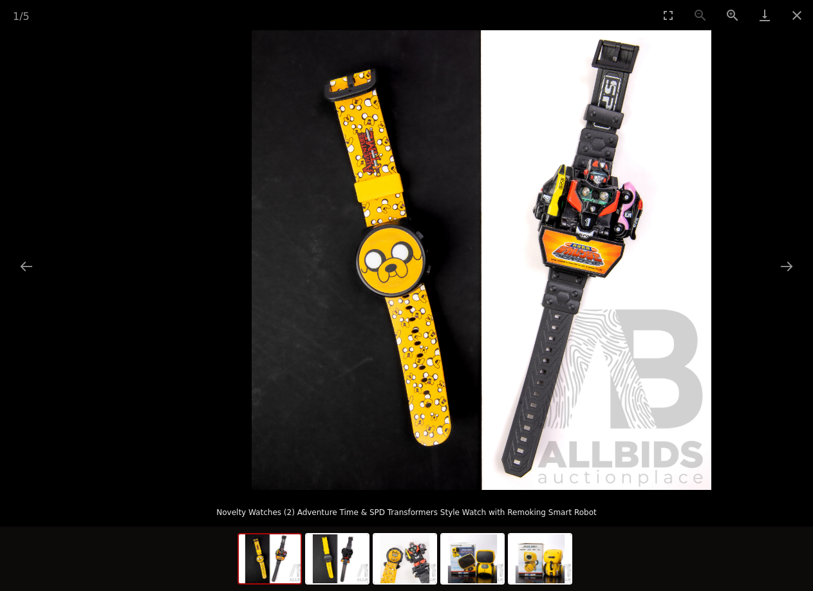
drag, startPoint x: 501, startPoint y: 483, endPoint x: 509, endPoint y: 141, distance: 341.8
click at [509, 141] on img at bounding box center [481, 259] width 459 height 459
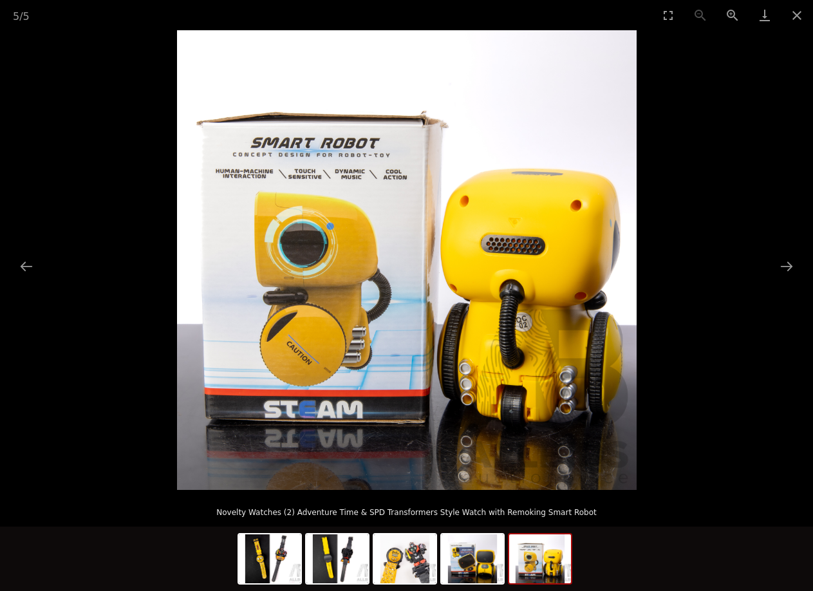
click at [432, 71] on img at bounding box center [406, 259] width 459 height 459
click at [346, 564] on img at bounding box center [337, 558] width 62 height 49
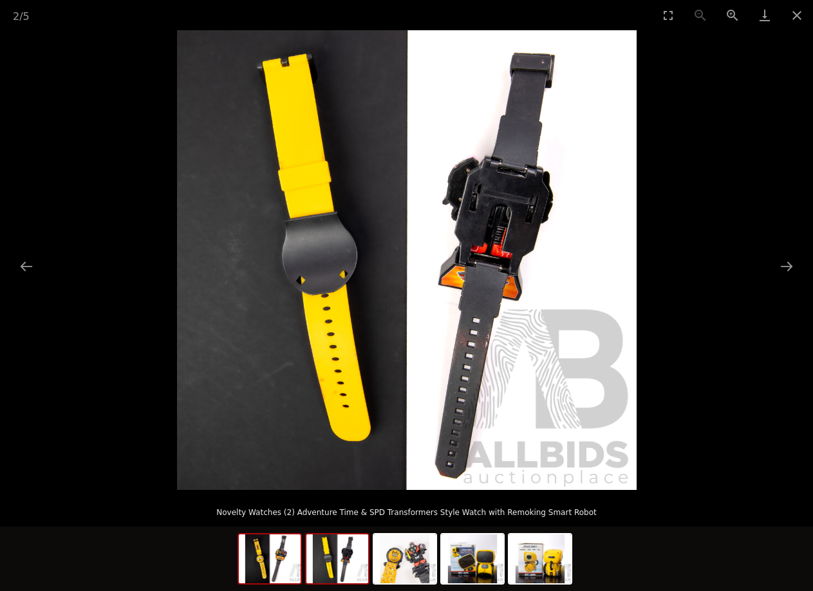
click at [297, 560] on img at bounding box center [270, 558] width 62 height 49
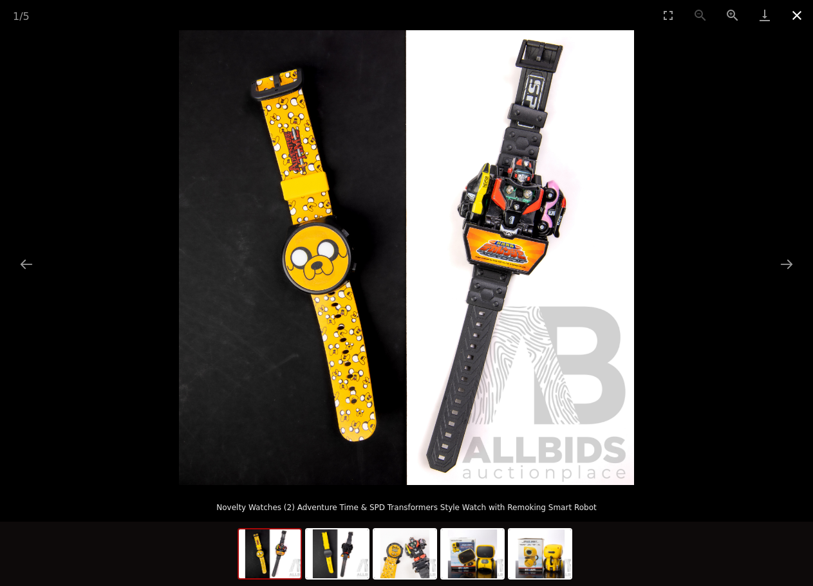
click at [797, 14] on button "Close gallery" at bounding box center [797, 15] width 32 height 30
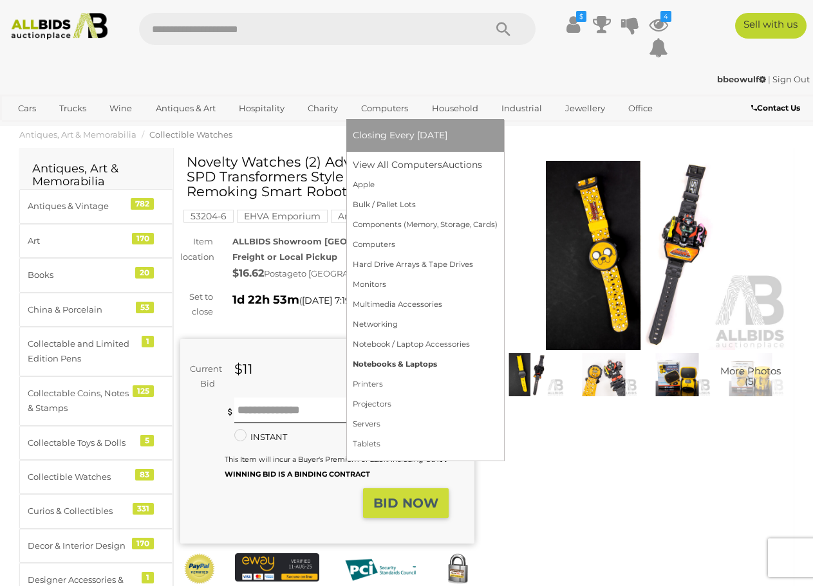
click at [388, 363] on link "Notebooks & Laptops" at bounding box center [425, 365] width 145 height 20
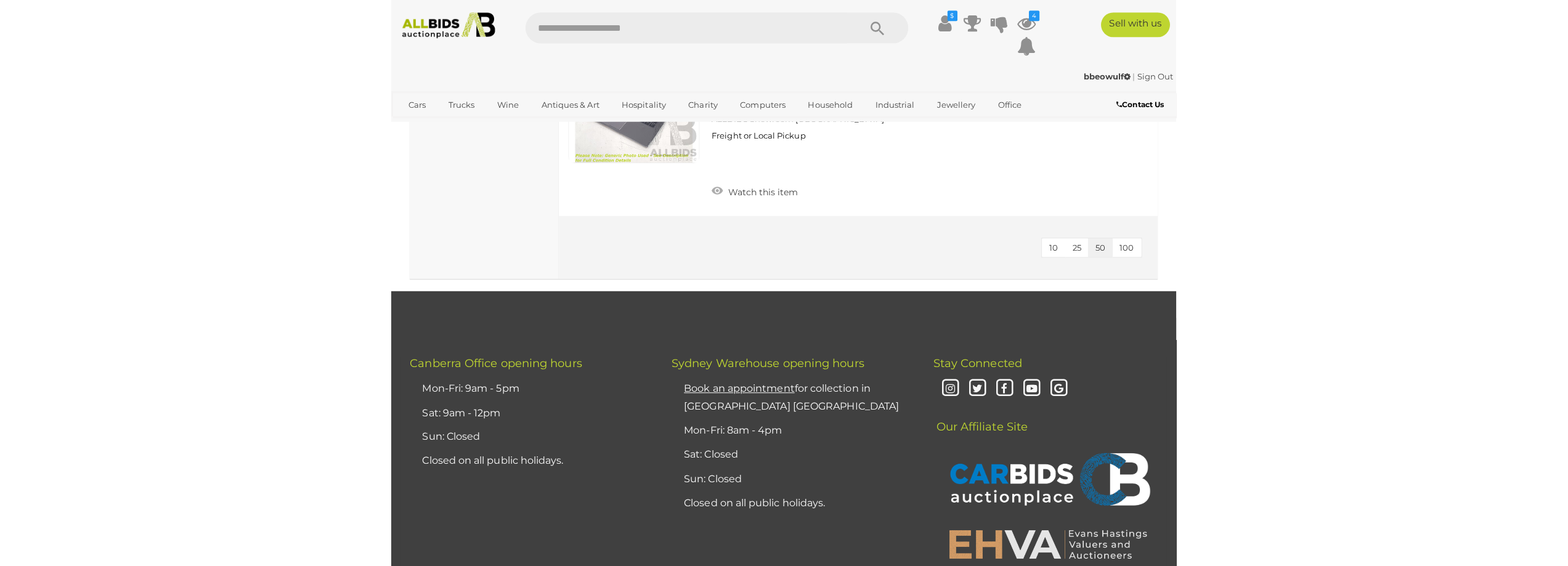
scroll to position [3389, 0]
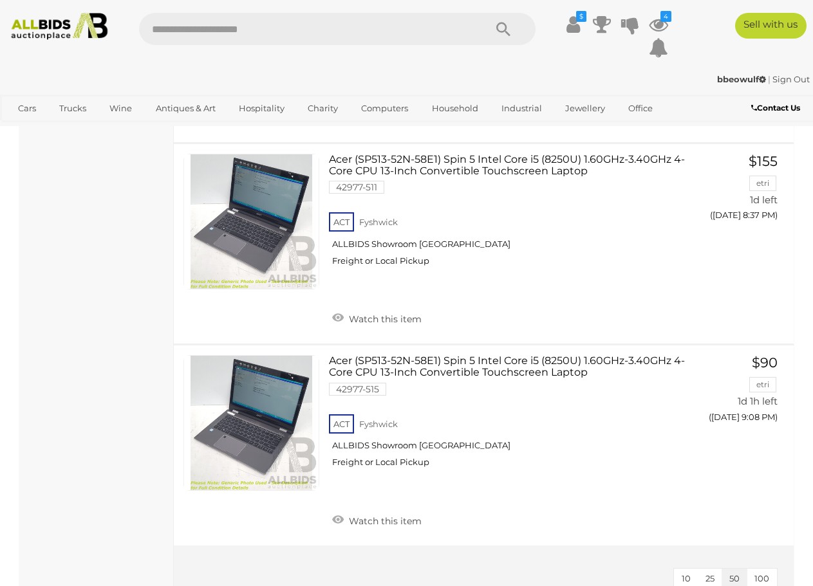
click div "Used Laptop & Macbook Auctions Alert this sale Location"
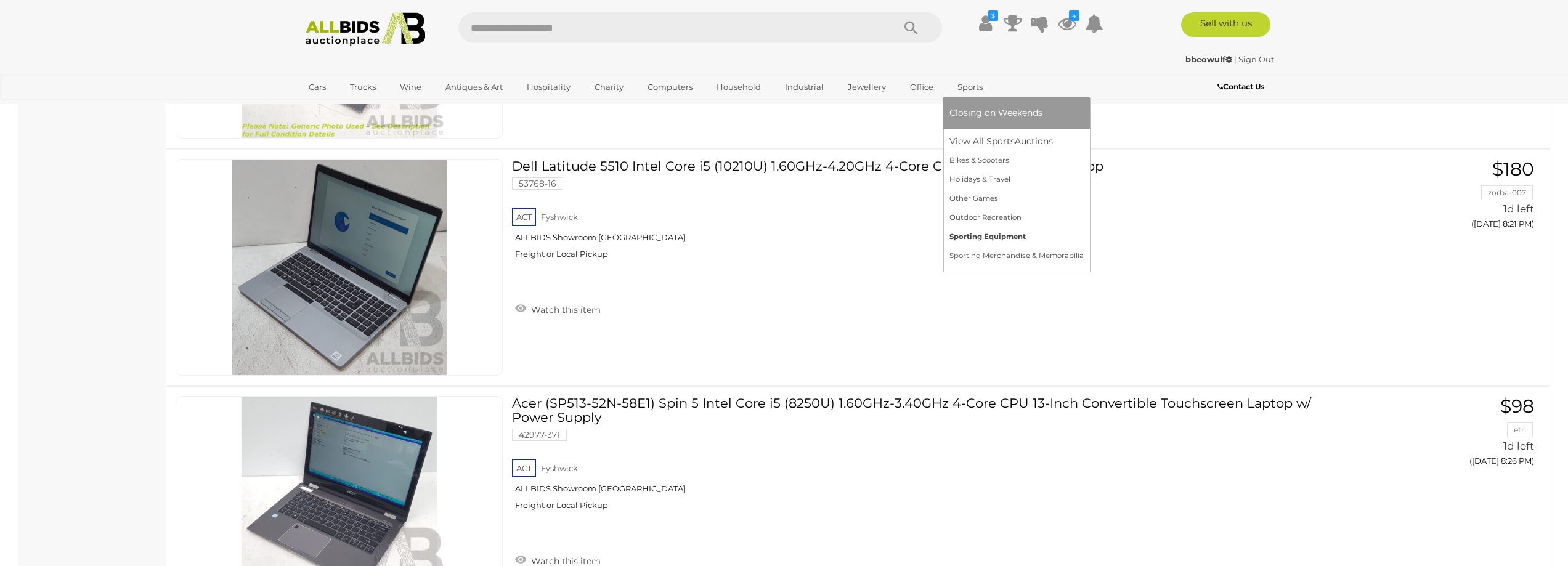
click link "Sporting Equipment"
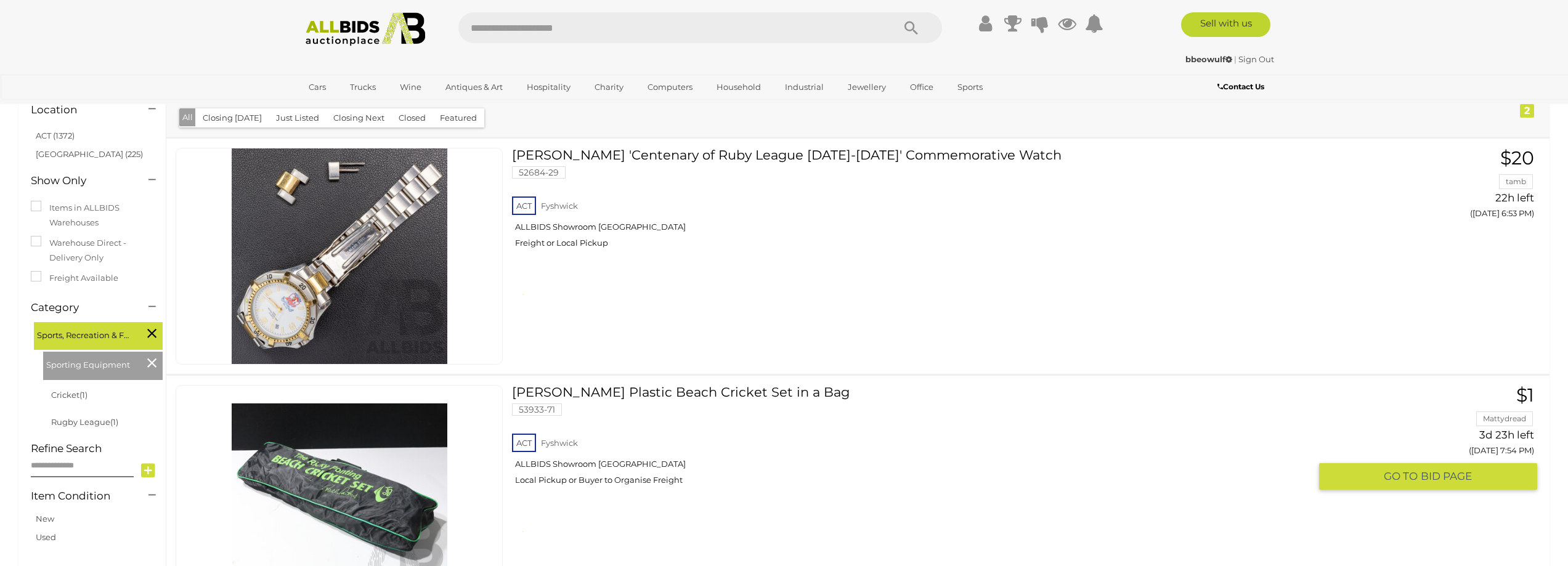
scroll to position [370, 0]
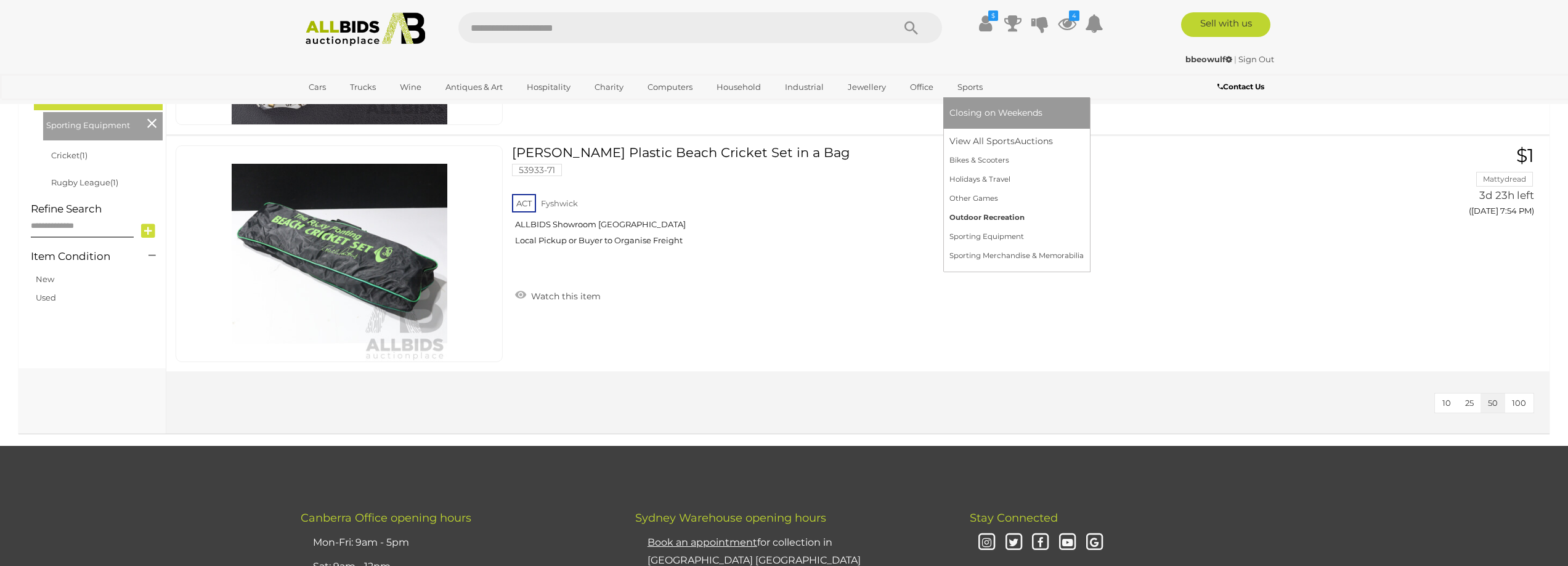
click at [981, 218] on link "Outdoor Recreation" at bounding box center [1017, 218] width 134 height 19
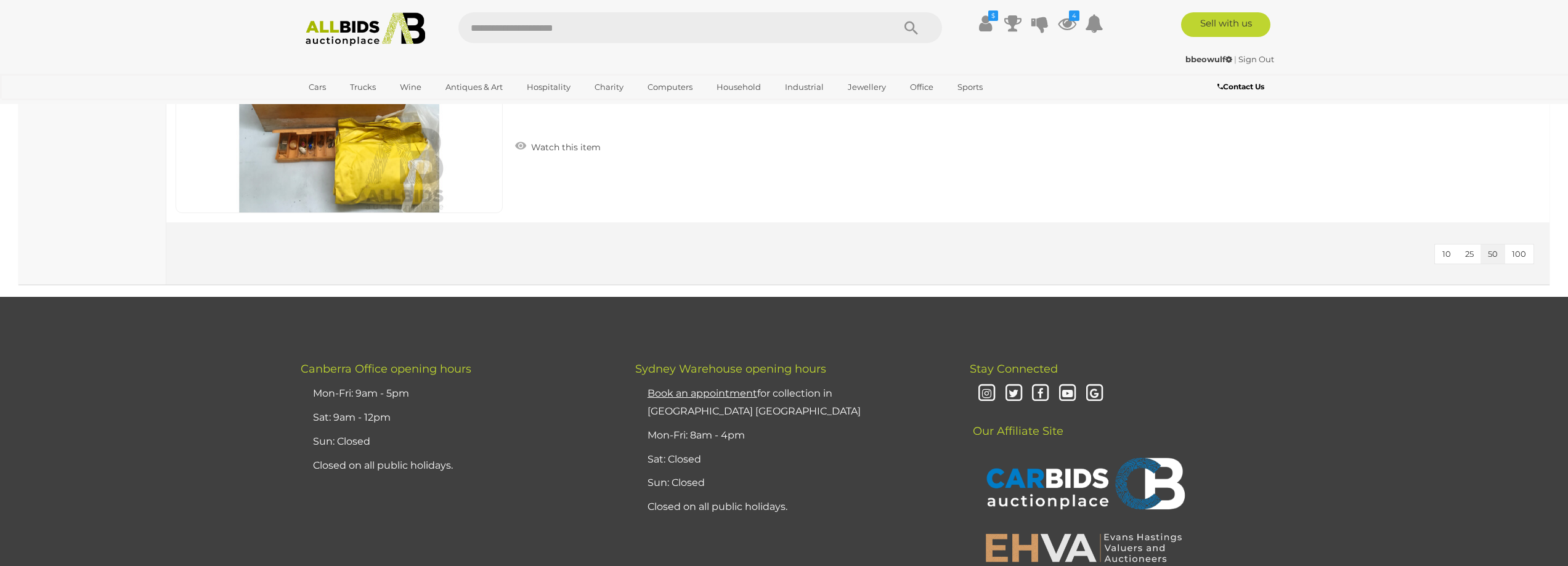
scroll to position [1233, 0]
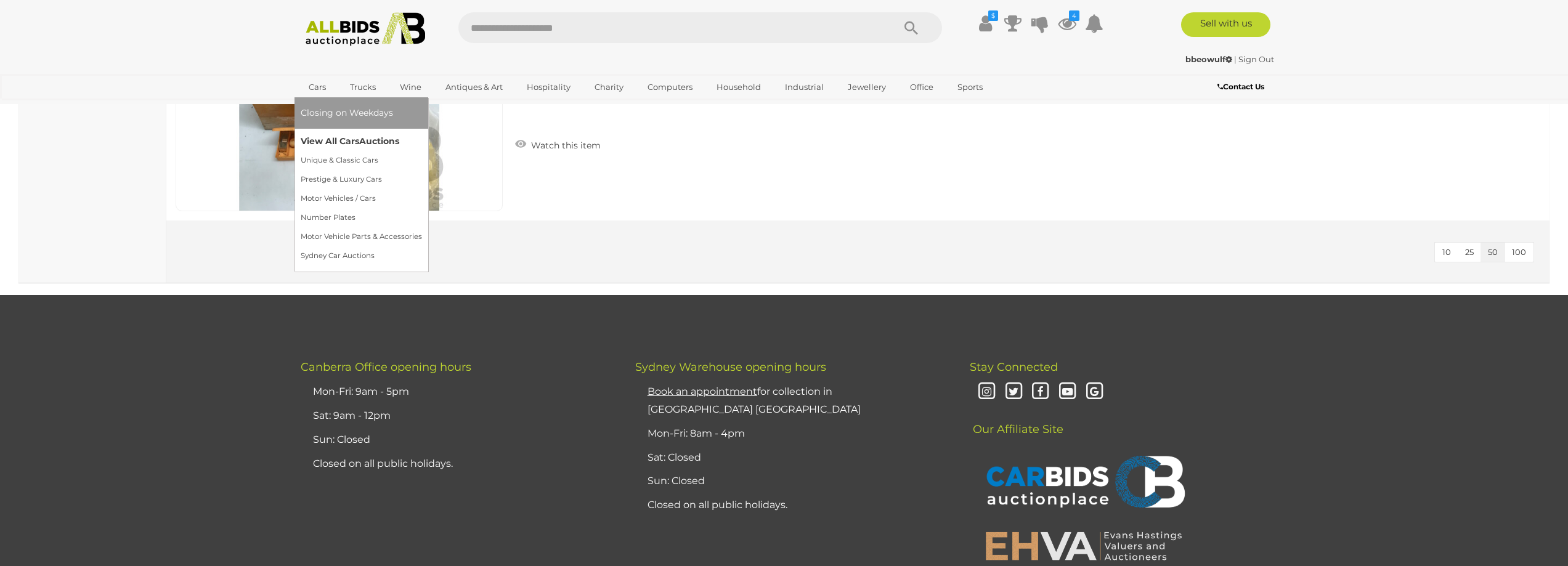
click at [355, 140] on link "View All Cars Auctions" at bounding box center [361, 142] width 122 height 19
